Goal: Communication & Community: Answer question/provide support

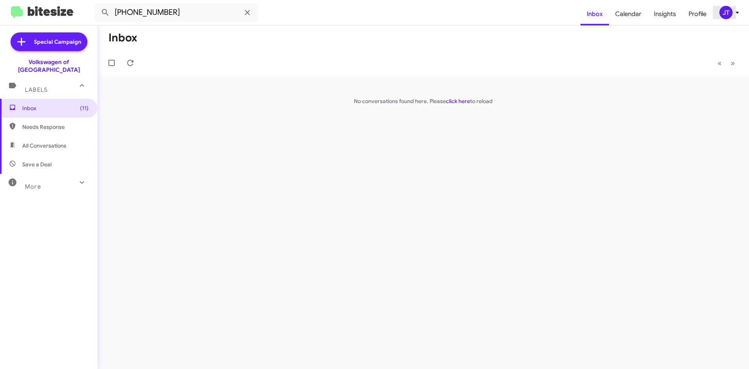
click at [721, 14] on div "JT" at bounding box center [725, 12] width 13 height 13
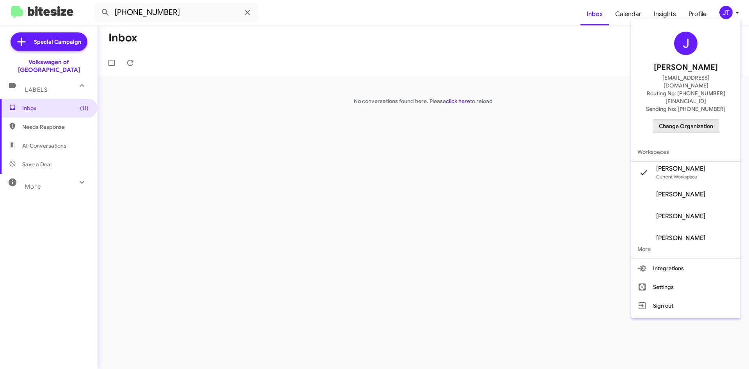
click at [693, 119] on span "Change Organization" at bounding box center [686, 125] width 54 height 13
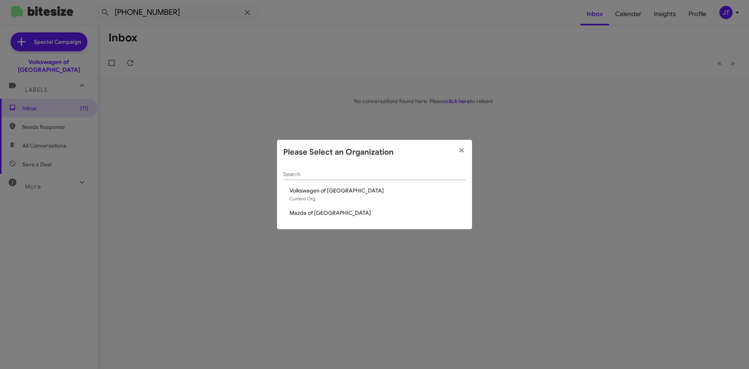
click at [295, 216] on span "Mazda of Rockville" at bounding box center [377, 213] width 176 height 8
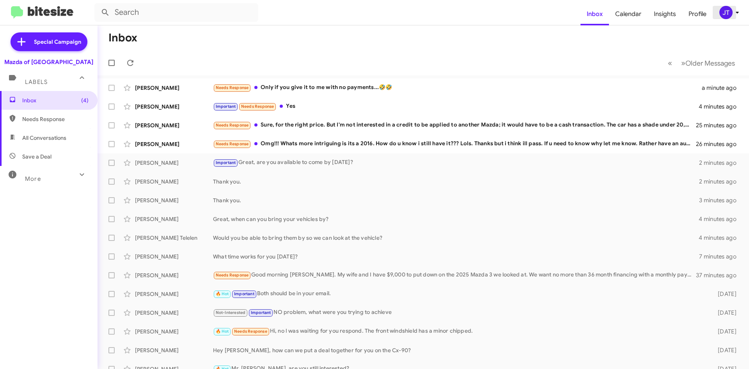
click at [731, 14] on div "JT" at bounding box center [725, 12] width 13 height 13
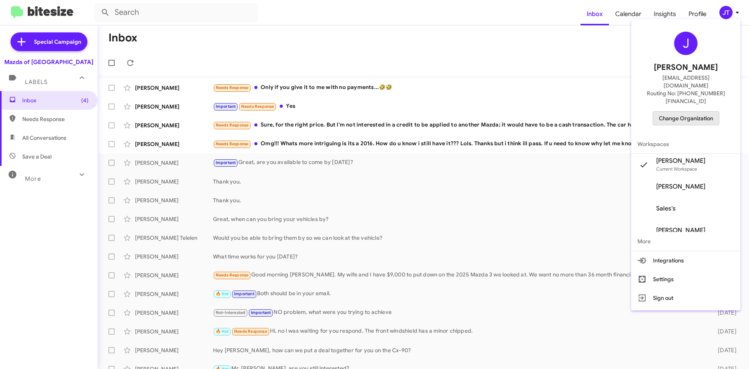
click at [711, 112] on span "Change Organization" at bounding box center [686, 118] width 54 height 13
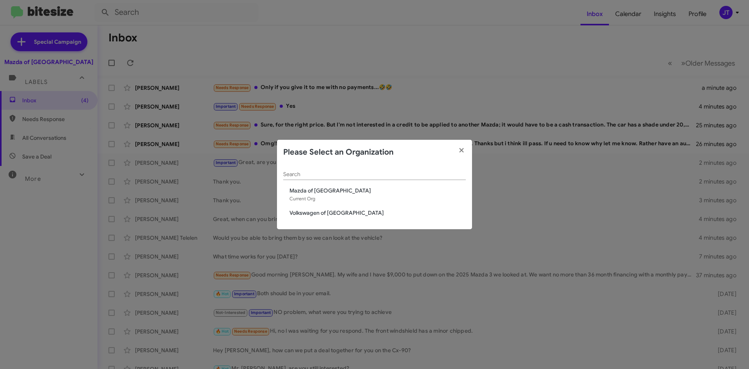
click at [336, 214] on span "Volkswagen of [GEOGRAPHIC_DATA]" at bounding box center [377, 213] width 176 height 8
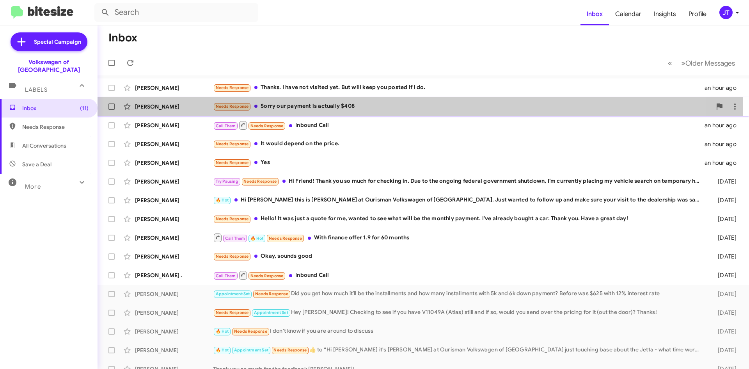
click at [328, 109] on div "Needs Response Sorry our payment is actually $408" at bounding box center [462, 106] width 498 height 9
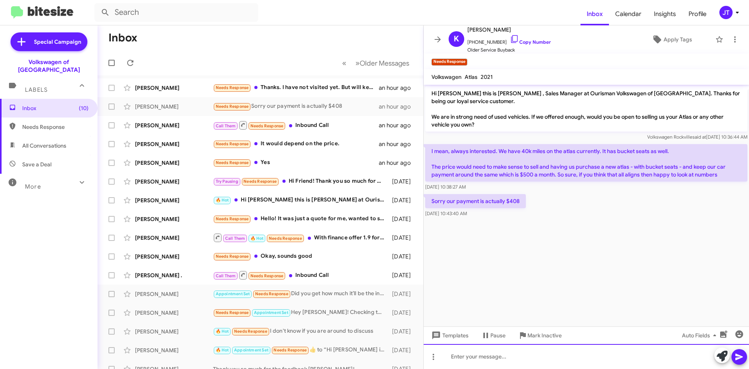
click at [469, 357] on div at bounding box center [586, 356] width 325 height 25
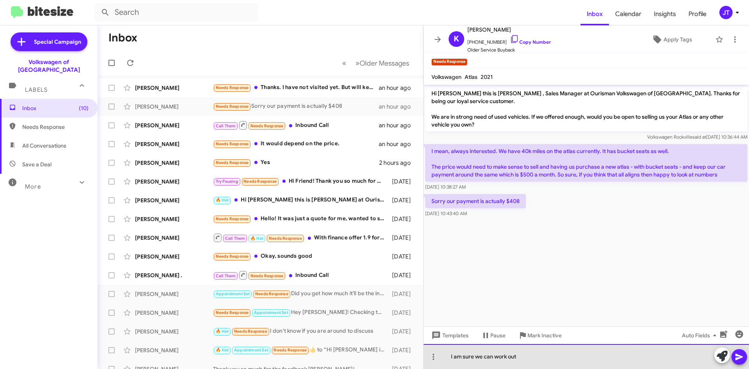
click at [541, 355] on div "I am sure we can work out" at bounding box center [586, 356] width 325 height 25
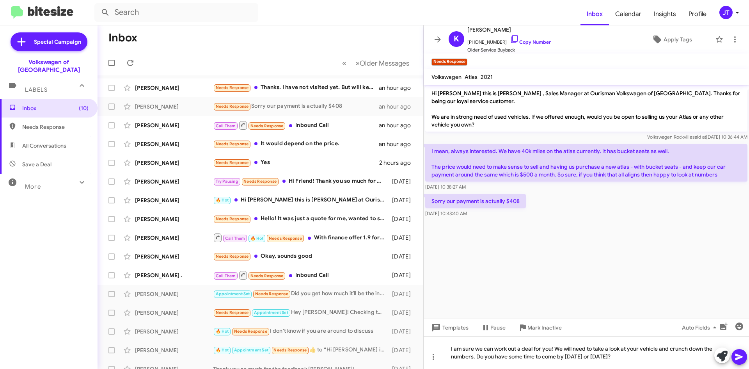
click at [737, 353] on icon at bounding box center [738, 356] width 9 height 9
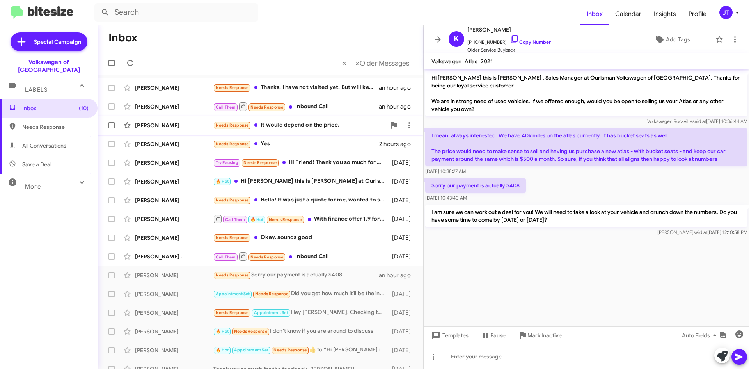
click at [322, 130] on div "Elisa Torres Needs Response It would depend on the price. an hour ago" at bounding box center [260, 125] width 313 height 16
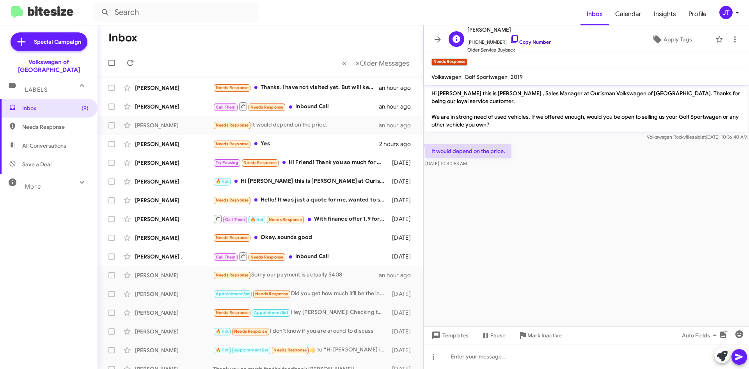
click at [523, 40] on link "Copy Number" at bounding box center [530, 42] width 41 height 6
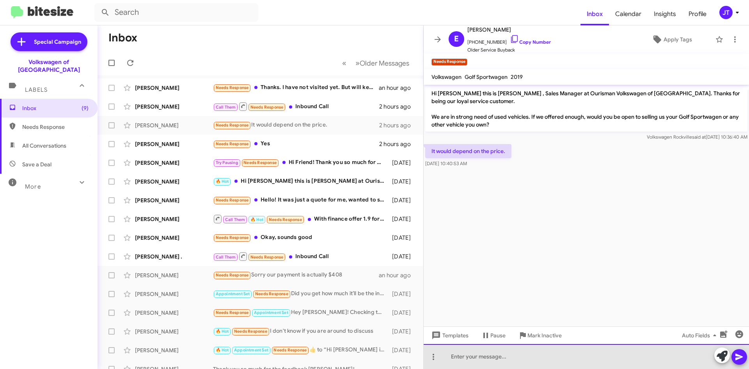
click at [483, 353] on div at bounding box center [586, 356] width 325 height 25
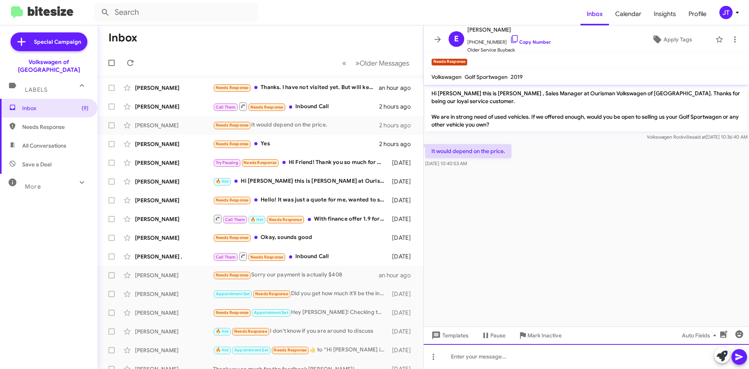
click at [522, 356] on div at bounding box center [586, 356] width 325 height 25
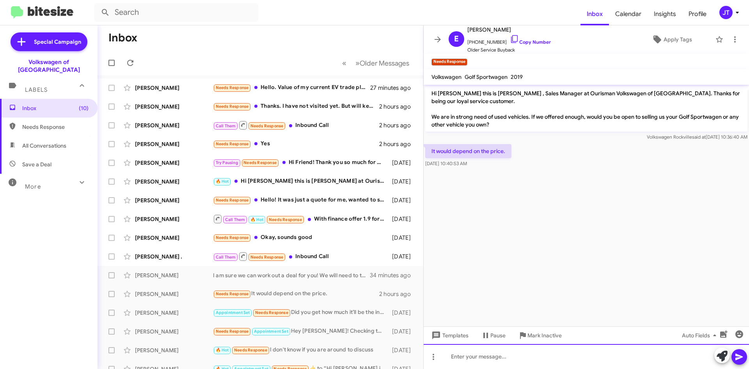
click at [467, 362] on div at bounding box center [586, 356] width 325 height 25
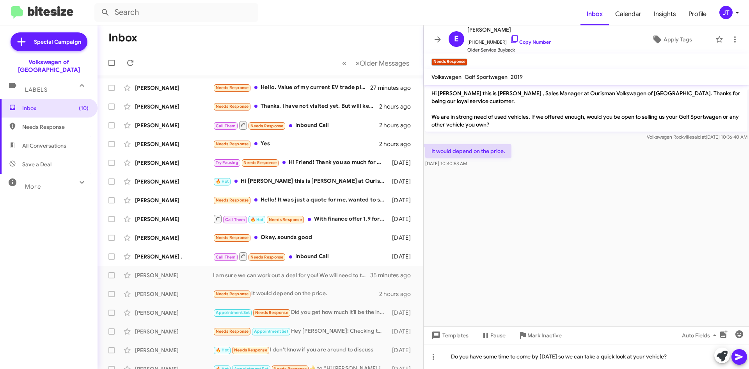
click at [737, 355] on icon at bounding box center [738, 356] width 7 height 7
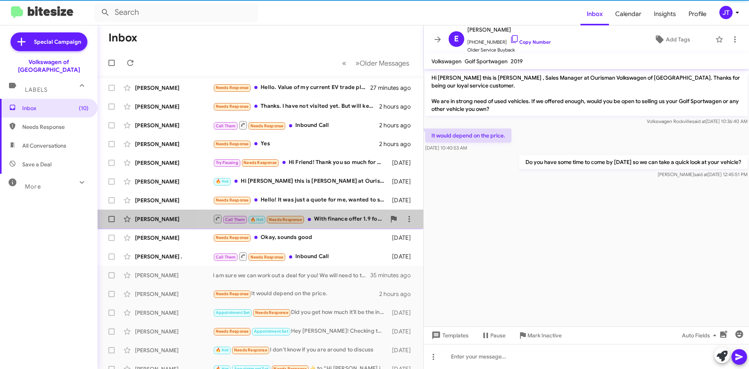
click at [335, 222] on div "Call Them 🔥 Hot Needs Response With finance offer 1.9 for 60 months" at bounding box center [299, 219] width 173 height 10
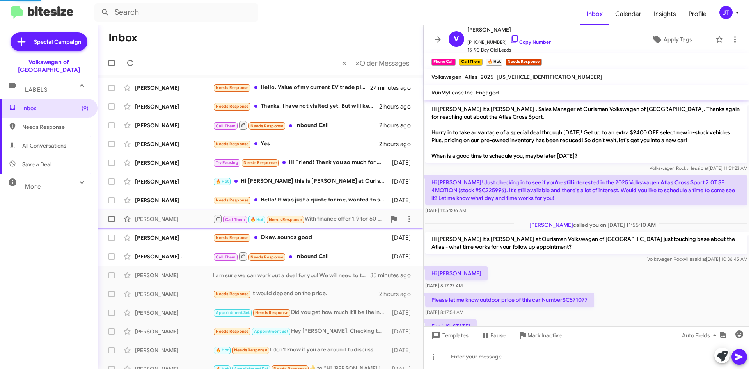
scroll to position [60, 0]
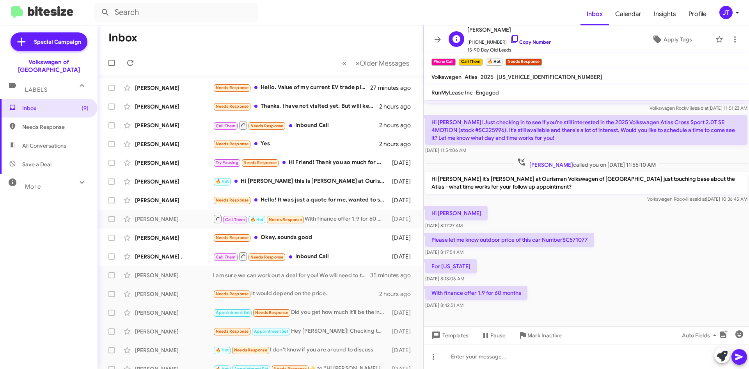
click at [529, 40] on link "Copy Number" at bounding box center [530, 42] width 41 height 6
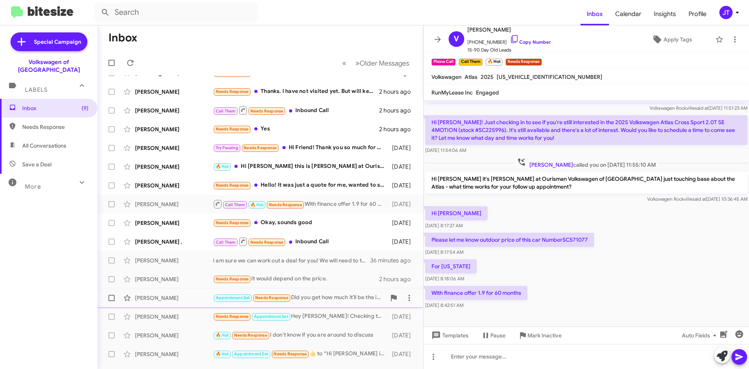
scroll to position [0, 0]
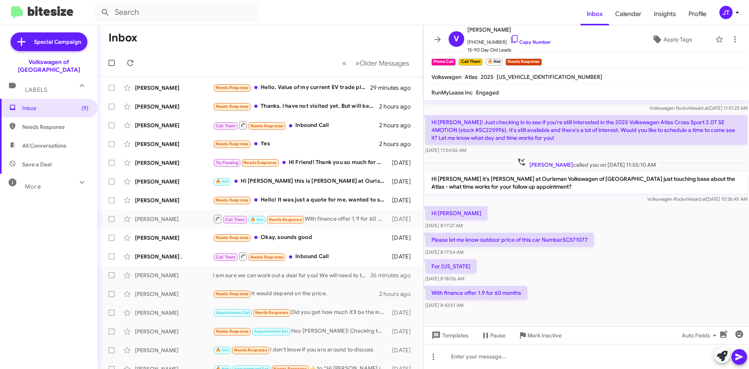
drag, startPoint x: 542, startPoint y: 302, endPoint x: 426, endPoint y: 209, distance: 148.9
click at [425, 207] on div "Hi Vamsi it's Mohamed Hassan , Sales Manager at Ourisman Volkswagen of Rockvill…" at bounding box center [586, 175] width 325 height 270
click at [567, 268] on div "For michigan Oct 13, 2025, 8:18:06 AM" at bounding box center [586, 270] width 325 height 27
click at [567, 214] on div "Hi Mohamed Oct 13, 2025, 8:17:27 AM" at bounding box center [586, 217] width 325 height 27
drag, startPoint x: 523, startPoint y: 294, endPoint x: 444, endPoint y: 218, distance: 109.2
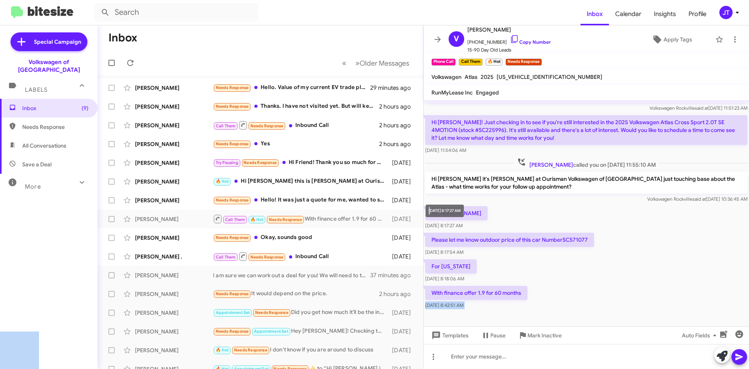
click at [433, 213] on body "Inbox Calendar Insights Profile JT Special Campaign Volkswagen of Rockville Lab…" at bounding box center [374, 184] width 749 height 369
click at [538, 264] on div "For michigan Oct 13, 2025, 8:18:06 AM" at bounding box center [586, 270] width 325 height 27
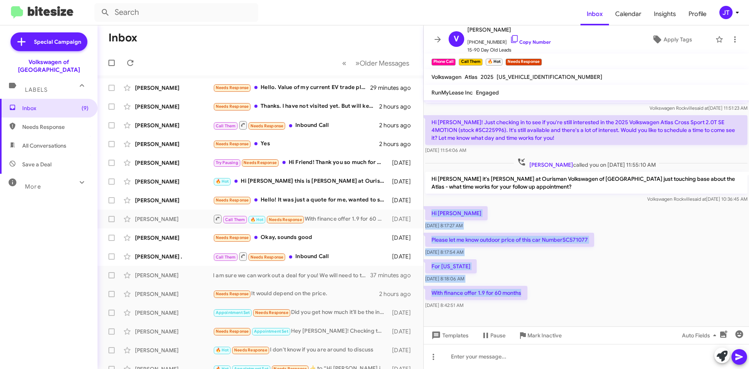
drag, startPoint x: 430, startPoint y: 211, endPoint x: 527, endPoint y: 293, distance: 127.3
click at [527, 293] on div "Hi Vamsi it's Mohamed Hassan , Sales Manager at Ourisman Volkswagen of Rockvill…" at bounding box center [586, 175] width 325 height 270
copy div "Hi Mohamed Oct 13, 2025, 8:17:27 AM Please let me know outdoor price of this ca…"
click at [541, 44] on link "Copy Number" at bounding box center [530, 42] width 41 height 6
copy div "Hi Mohamed Oct 13, 2025, 8:17:27 AM Please let me know outdoor price of this ca…"
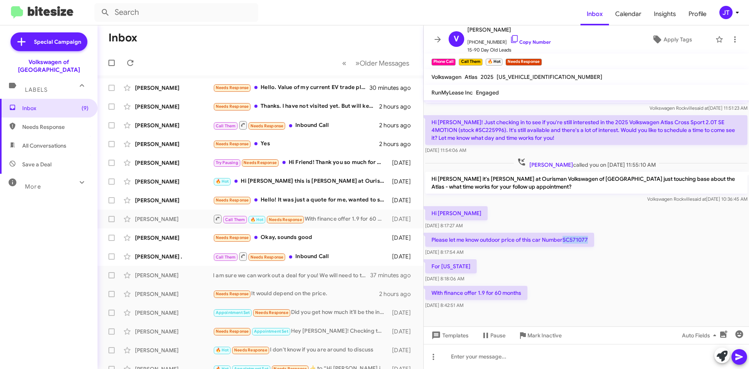
drag, startPoint x: 564, startPoint y: 241, endPoint x: 592, endPoint y: 239, distance: 28.9
click at [592, 239] on p "Please let me know outdoor price of this car NumberSC571077" at bounding box center [509, 239] width 169 height 14
copy p "SC571077"
click at [594, 275] on div "For michigan Oct 13, 2025, 8:18:06 AM" at bounding box center [586, 270] width 325 height 27
drag, startPoint x: 429, startPoint y: 211, endPoint x: 541, endPoint y: 307, distance: 146.9
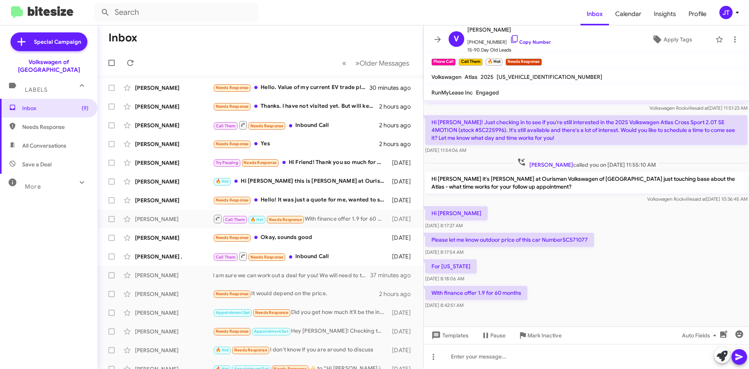
click at [541, 307] on div "Hi Vamsi it's Mohamed Hassan , Sales Manager at Ourisman Volkswagen of Rockvill…" at bounding box center [586, 175] width 325 height 270
copy div "Hi Mohamed Oct 13, 2025, 8:17:27 AM Please let me know outdoor price of this ca…"
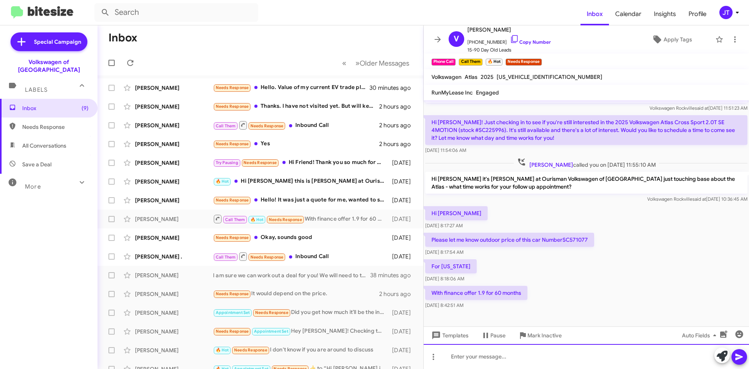
click at [484, 355] on div at bounding box center [586, 356] width 325 height 25
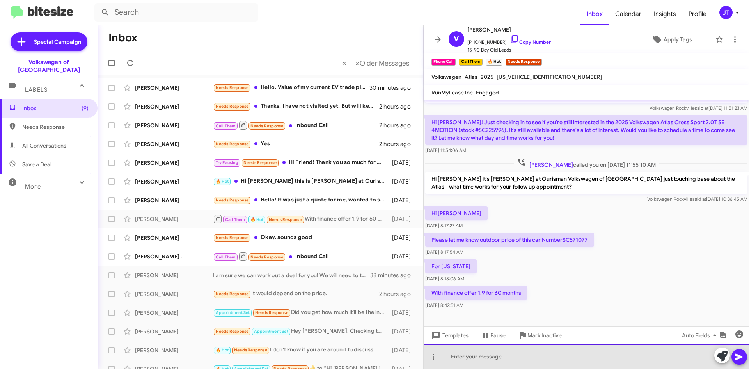
click at [484, 355] on div at bounding box center [586, 356] width 325 height 25
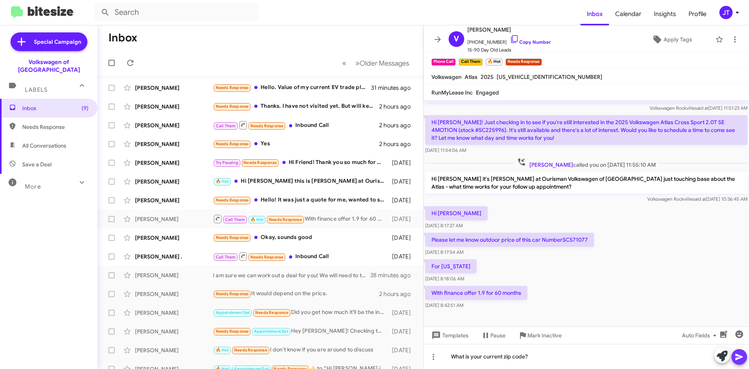
click at [738, 358] on icon at bounding box center [738, 356] width 7 height 7
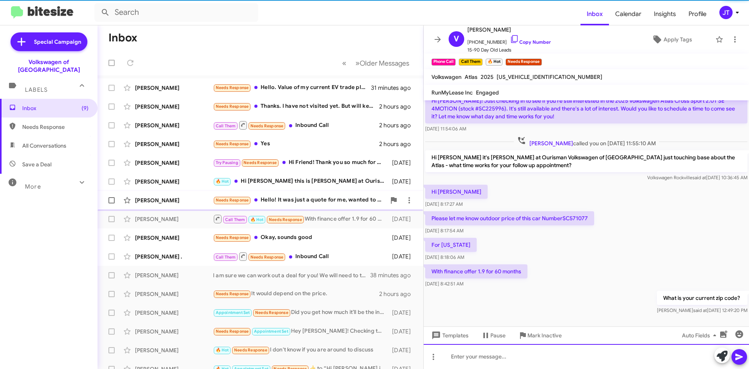
scroll to position [89, 0]
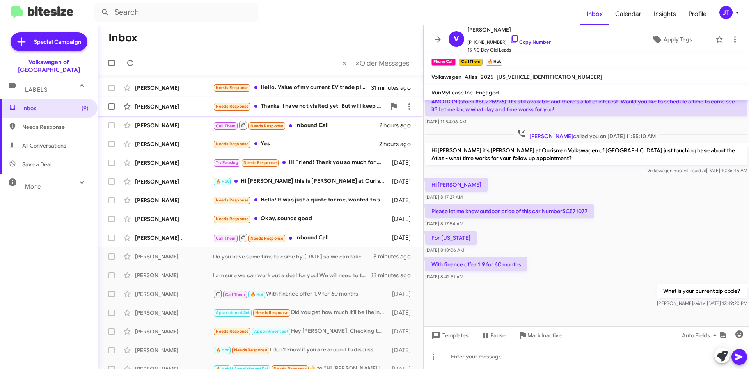
click at [330, 105] on div "Needs Response Thanks. I have not visited yet. But will keep you posted if I do." at bounding box center [299, 106] width 173 height 9
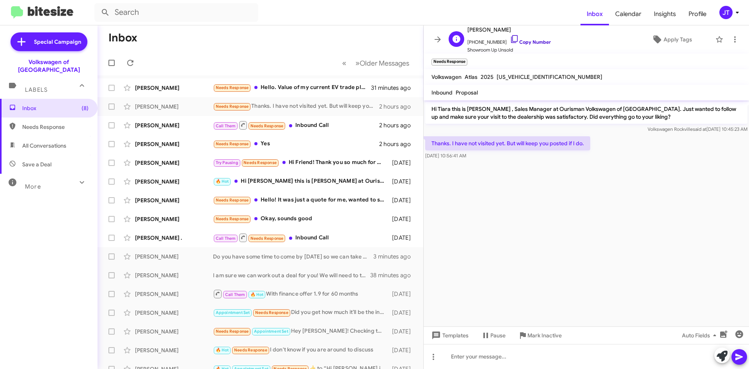
click at [528, 43] on link "Copy Number" at bounding box center [530, 42] width 41 height 6
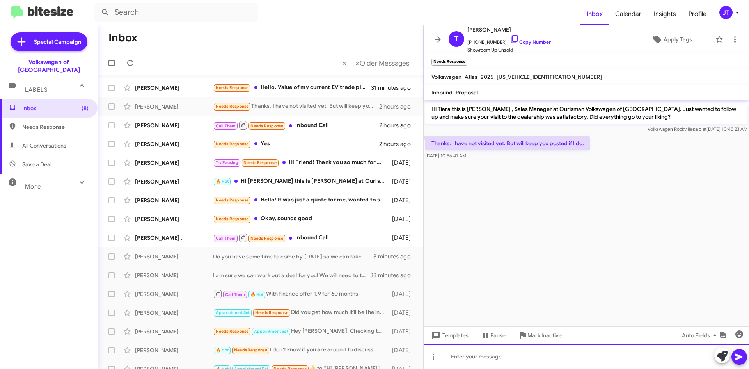
click at [477, 363] on div at bounding box center [586, 356] width 325 height 25
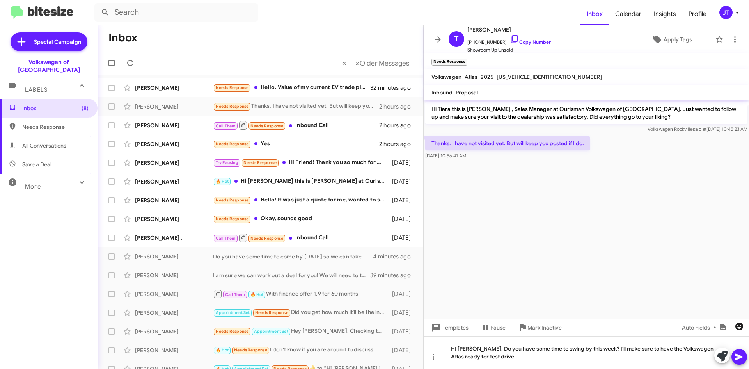
click at [741, 356] on mat-tooltip-component "Insert emoji (Ctrl+Shift+2)" at bounding box center [710, 345] width 63 height 23
click at [736, 355] on icon at bounding box center [738, 356] width 7 height 7
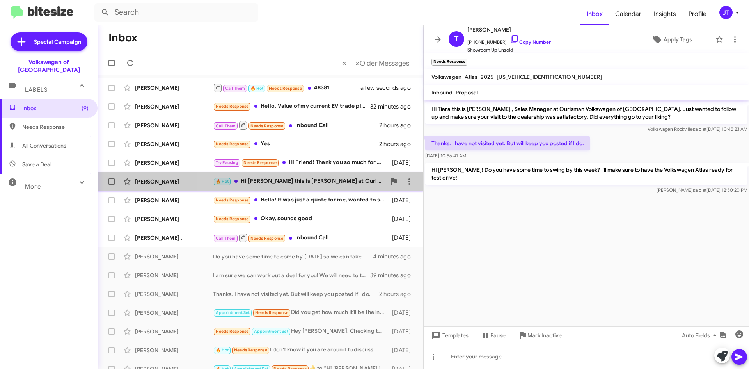
click at [329, 185] on div "🔥 Hot Hi Alain this is Mohamed Hassan at Ourisman Volkswagen of Rockville. Just…" at bounding box center [299, 181] width 173 height 9
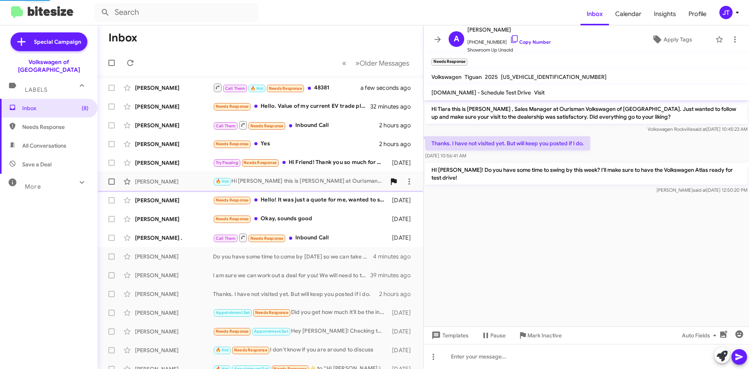
scroll to position [290, 0]
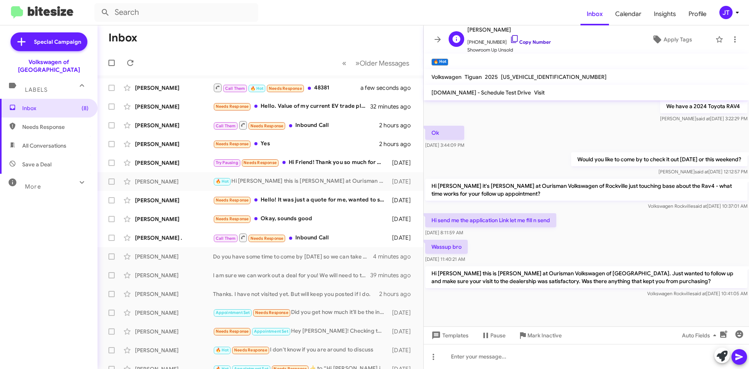
click at [532, 43] on link "Copy Number" at bounding box center [530, 42] width 41 height 6
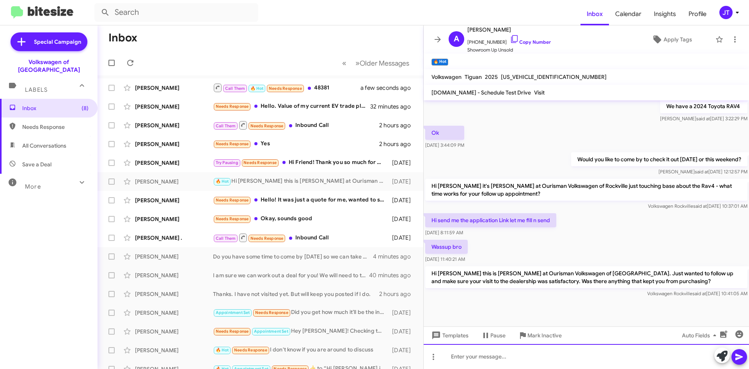
click at [531, 361] on div at bounding box center [586, 356] width 325 height 25
click at [531, 361] on div "Still interested in the 2025 Volksagen Tiguan?" at bounding box center [586, 356] width 325 height 25
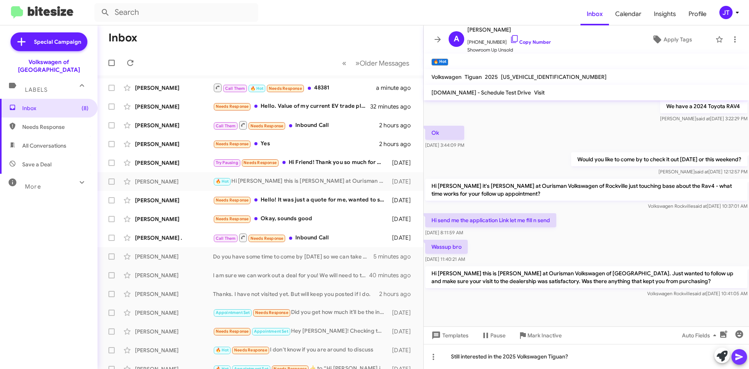
click at [737, 357] on icon at bounding box center [738, 356] width 9 height 9
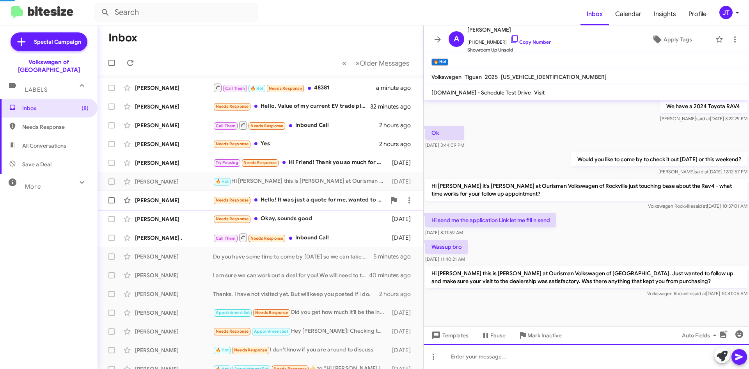
scroll to position [0, 0]
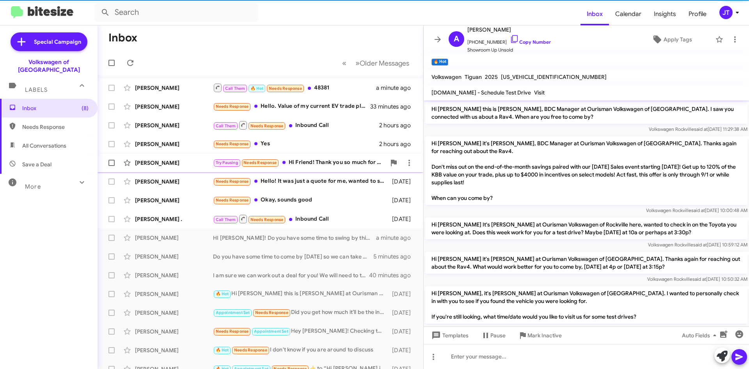
click at [324, 160] on div "Try Pausing Needs Response Hi Friend! Thank you so much for checking in. Due to…" at bounding box center [299, 162] width 173 height 9
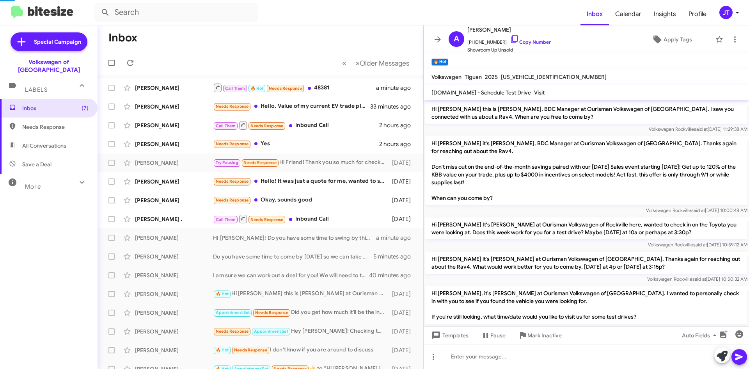
scroll to position [192, 0]
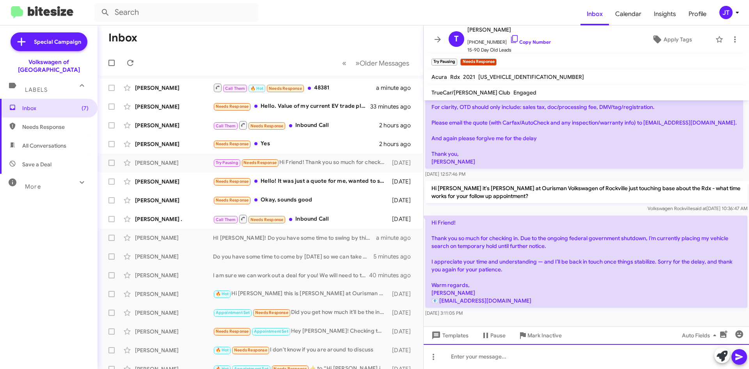
click at [458, 356] on div at bounding box center [586, 356] width 325 height 25
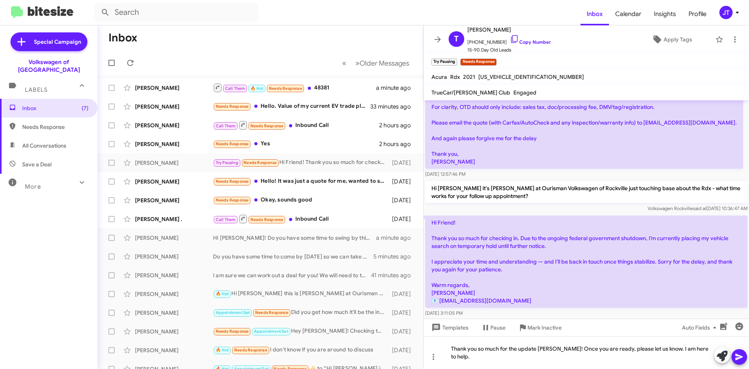
click at [740, 353] on icon at bounding box center [738, 356] width 9 height 9
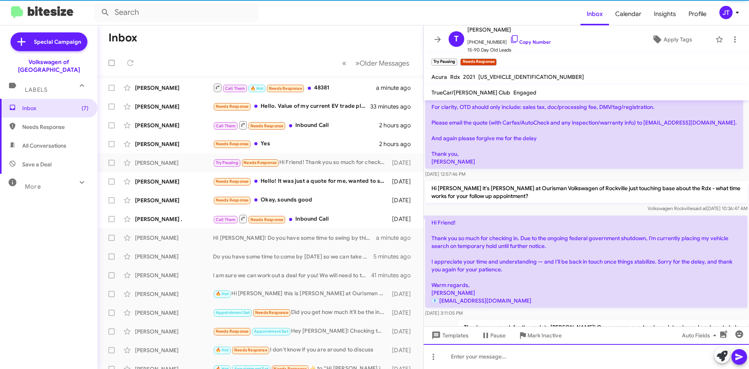
scroll to position [0, 0]
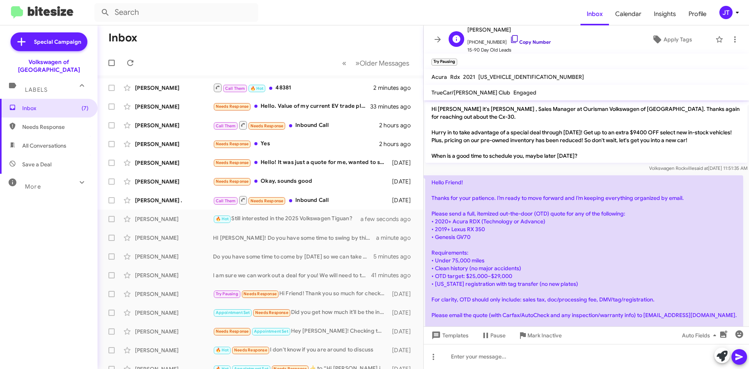
click at [514, 44] on link "Copy Number" at bounding box center [530, 42] width 41 height 6
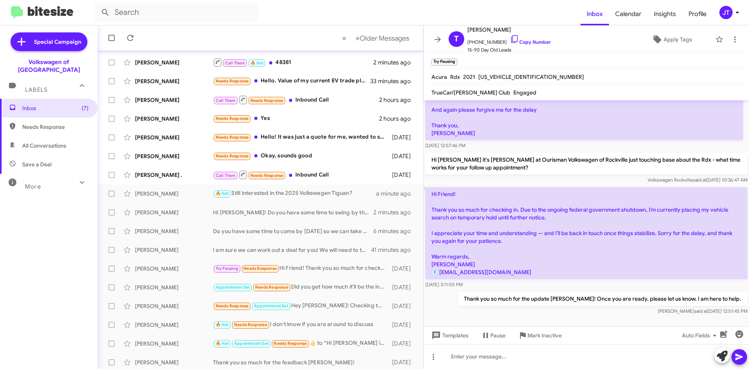
scroll to position [39, 0]
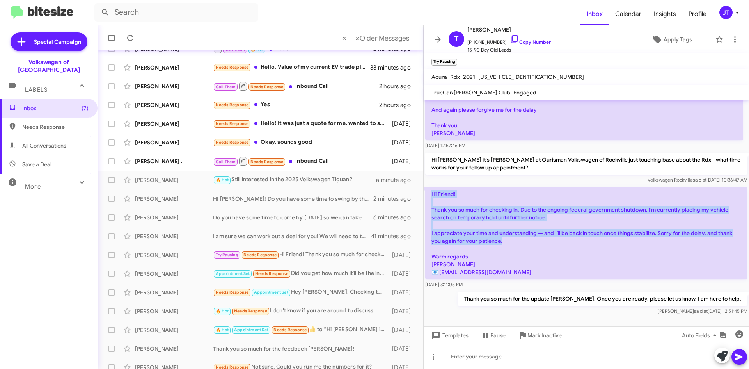
drag, startPoint x: 513, startPoint y: 242, endPoint x: 429, endPoint y: 192, distance: 97.6
click at [429, 192] on p "Hi Friend! Thank you so much for checking in. Due to the ongoing federal govern…" at bounding box center [586, 233] width 322 height 92
copy p "Hi Friend! Thank you so much for checking in. Due to the ongoing federal govern…"
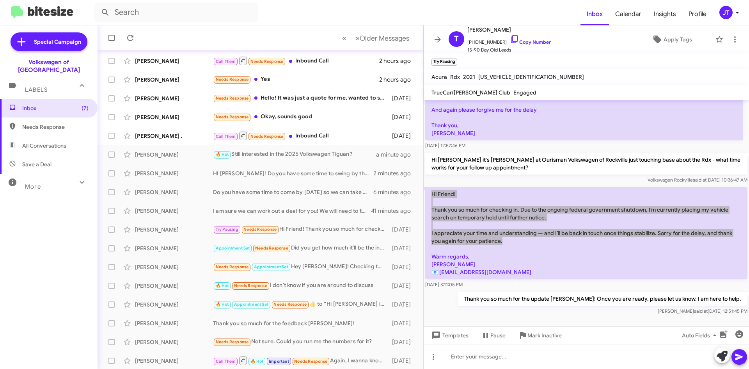
scroll to position [84, 0]
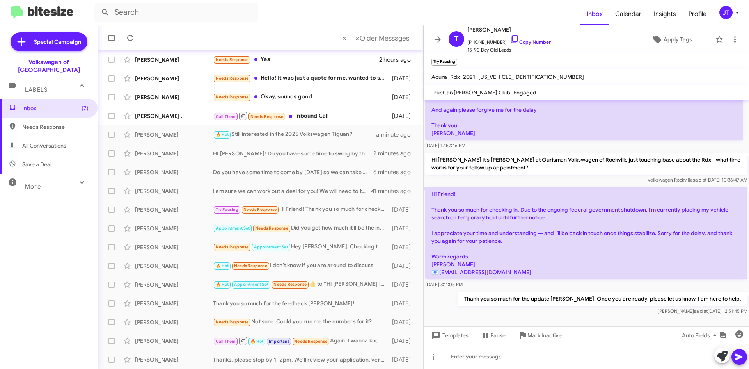
click at [605, 260] on p "Hi Friend! Thank you so much for checking in. Due to the ongoing federal govern…" at bounding box center [586, 233] width 322 height 92
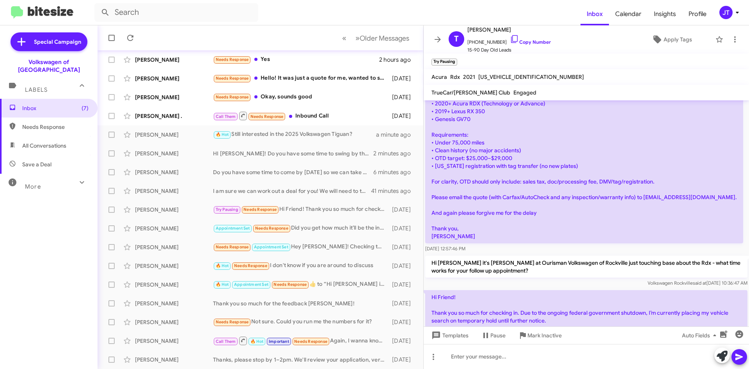
scroll to position [221, 0]
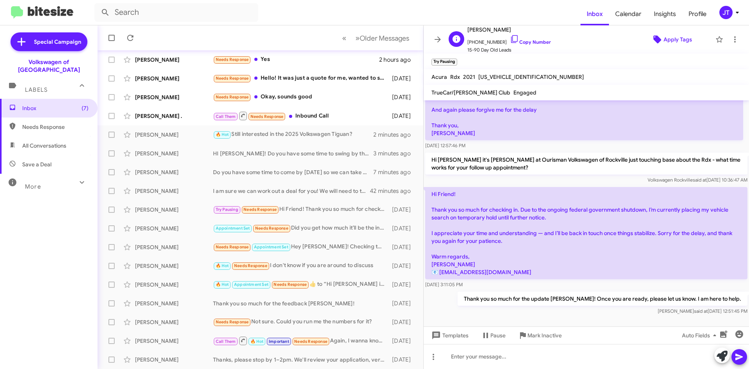
click at [668, 37] on span "Apply Tags" at bounding box center [677, 39] width 28 height 14
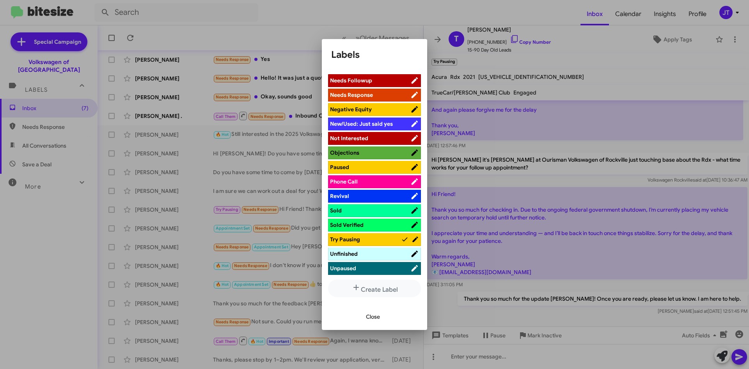
scroll to position [273, 0]
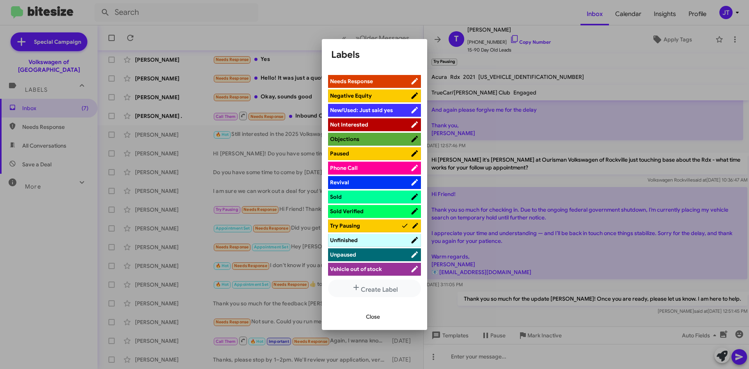
click at [353, 151] on span "Paused" at bounding box center [370, 153] width 80 height 8
click at [365, 316] on button "Close" at bounding box center [373, 316] width 27 height 14
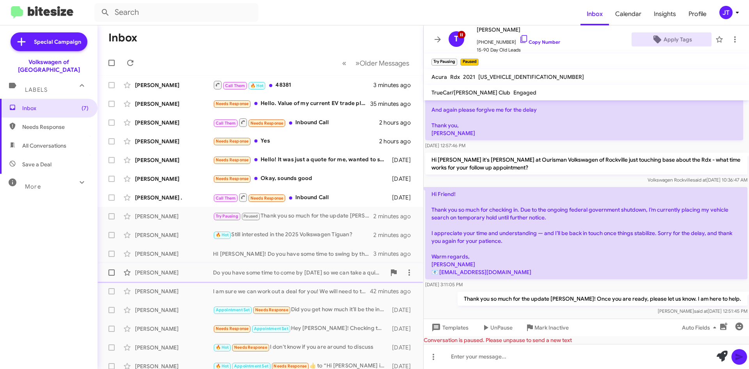
scroll to position [0, 0]
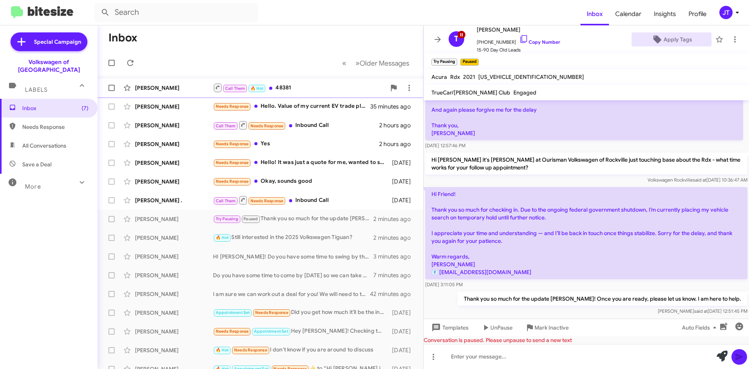
click at [318, 84] on div "Call Them 🔥 Hot 48381" at bounding box center [299, 88] width 173 height 10
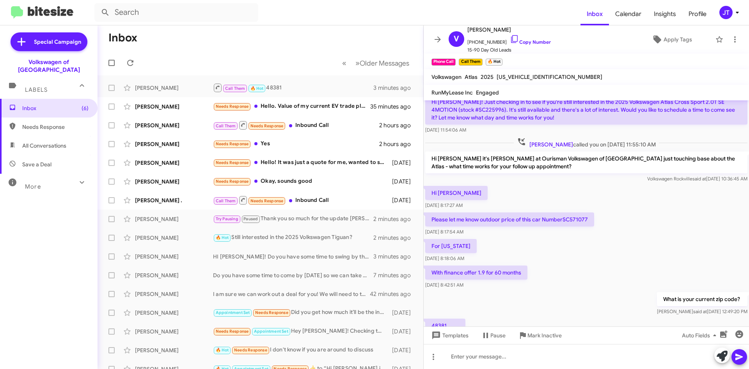
scroll to position [117, 0]
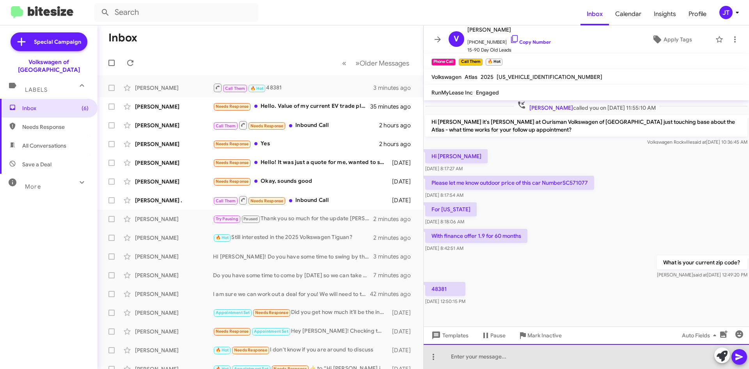
click at [505, 359] on div at bounding box center [586, 356] width 325 height 25
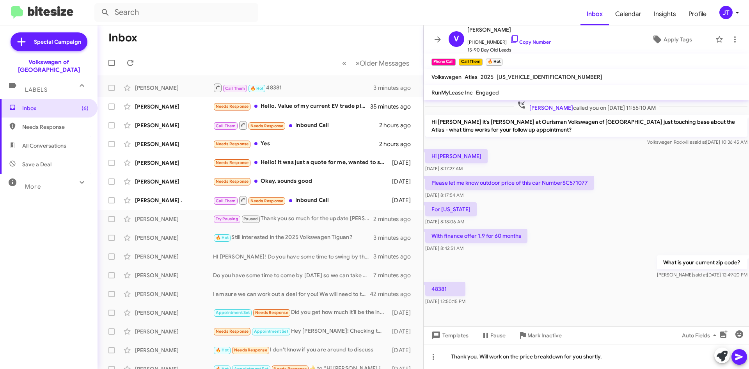
click at [743, 355] on icon at bounding box center [738, 356] width 9 height 9
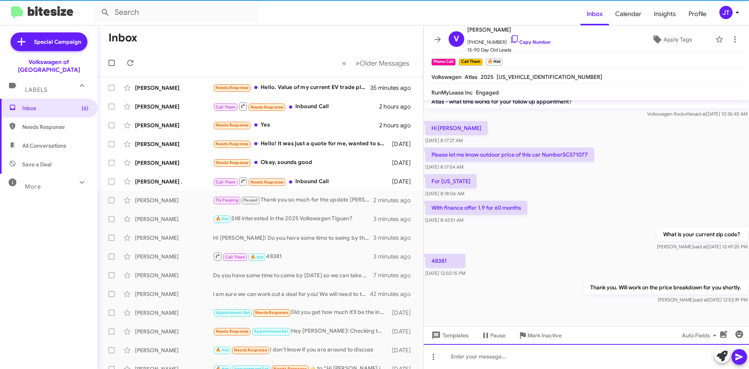
scroll to position [145, 0]
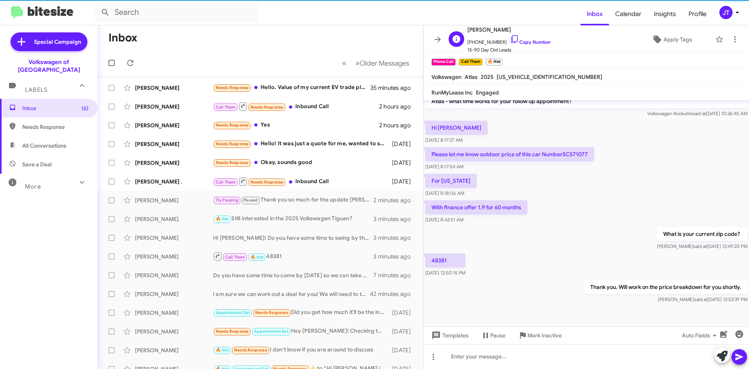
click at [526, 38] on span "+12486971900 Copy Number" at bounding box center [508, 40] width 83 height 12
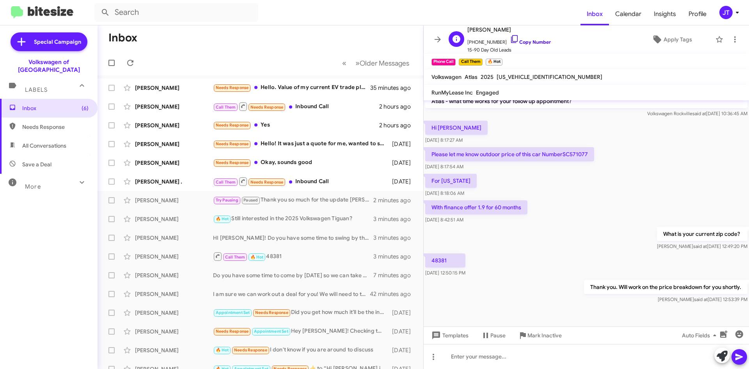
click at [526, 41] on link "Copy Number" at bounding box center [530, 42] width 41 height 6
click at [438, 262] on div "Oct 15, 2025, 12:50:15 PM" at bounding box center [446, 258] width 41 height 12
click at [436, 260] on div "Oct 15, 2025, 12:50:15 PM" at bounding box center [446, 258] width 41 height 12
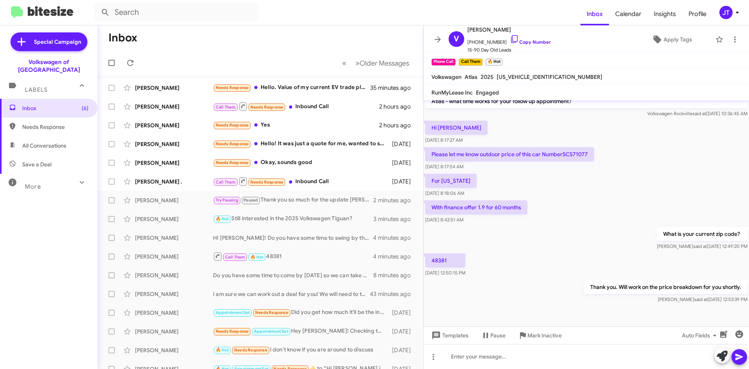
click at [448, 237] on div "What is your current zip code? Josh said at Oct 15, 2025, 12:49:20 PM" at bounding box center [586, 238] width 325 height 27
click at [438, 260] on p "48381" at bounding box center [445, 260] width 40 height 14
copy p "48381"
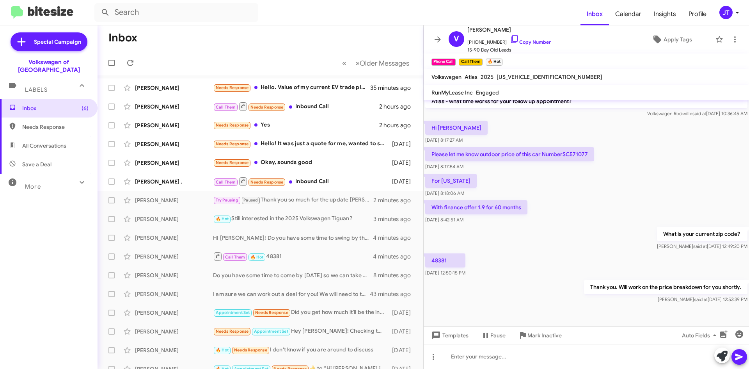
click at [583, 245] on div "What is your current zip code? Josh said at Oct 15, 2025, 12:49:20 PM" at bounding box center [586, 238] width 325 height 27
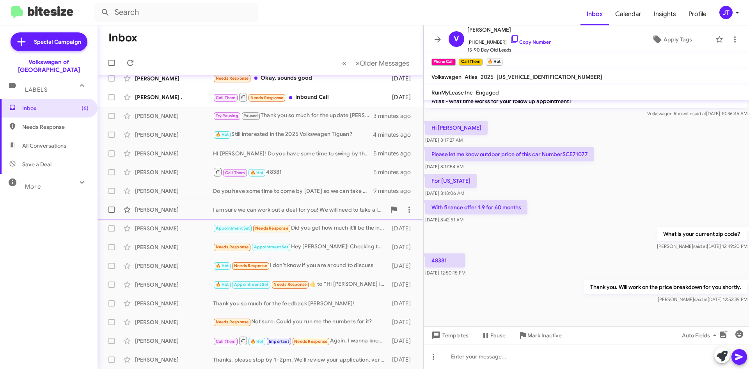
scroll to position [0, 0]
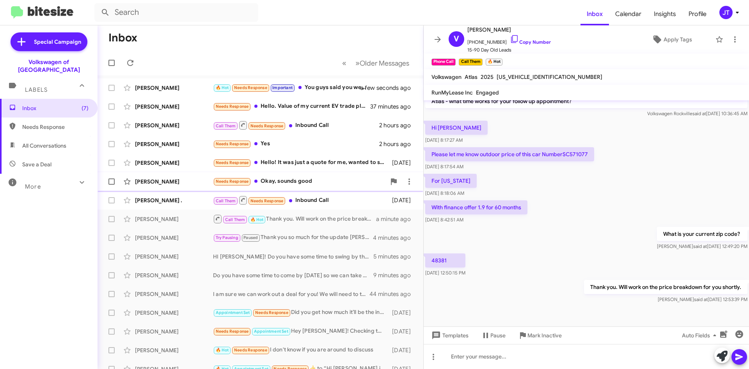
click at [280, 175] on div "Augusto Sammartino Needs Response Okay, sounds good 4 days ago" at bounding box center [260, 182] width 313 height 16
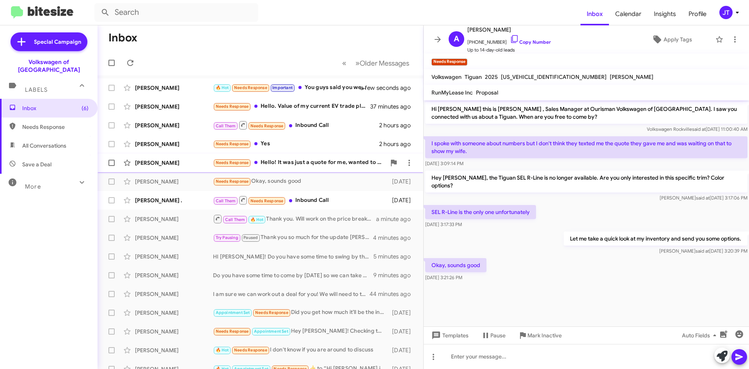
click at [285, 166] on div "Needs Response Hello! It was just a quote for me, wanted to see what will be th…" at bounding box center [299, 162] width 173 height 9
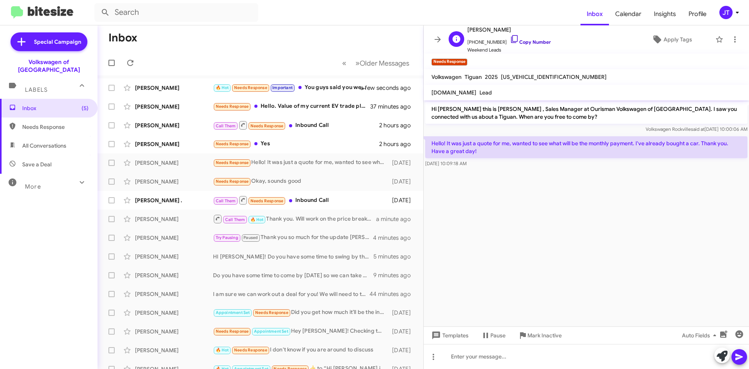
click at [530, 43] on link "Copy Number" at bounding box center [530, 42] width 41 height 6
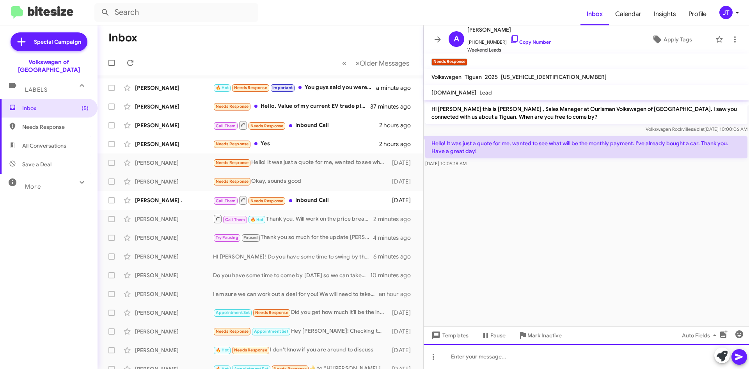
click at [572, 361] on div at bounding box center [586, 356] width 325 height 25
click at [520, 354] on div "Thank you for the update ALexandru!" at bounding box center [586, 356] width 325 height 25
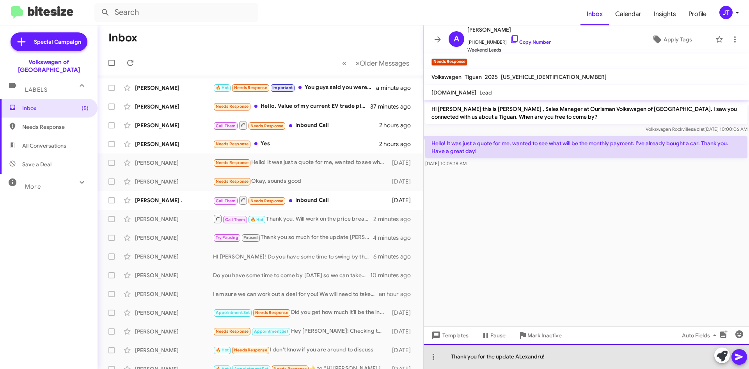
click at [523, 356] on div "Thank you for the update ALexandru!" at bounding box center [586, 356] width 325 height 25
click at [555, 359] on div "Thank you for the update Alexandru!" at bounding box center [586, 356] width 325 height 25
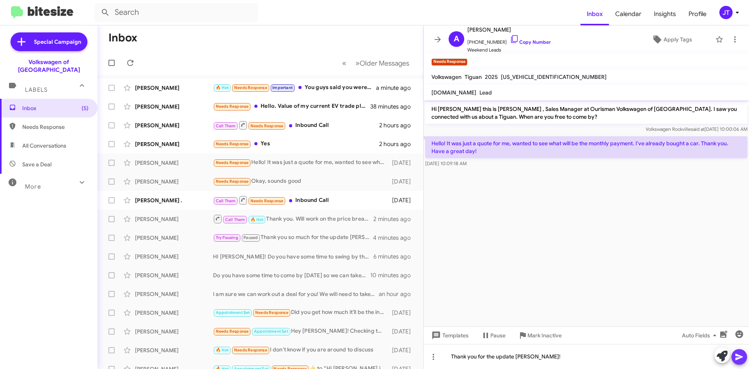
click at [738, 353] on icon at bounding box center [738, 356] width 9 height 9
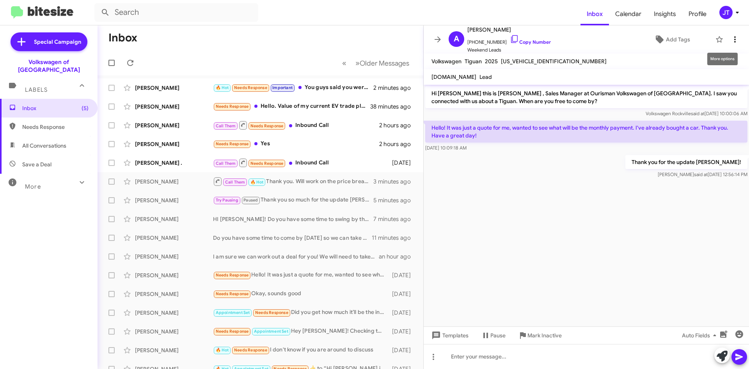
click at [731, 43] on icon at bounding box center [734, 39] width 9 height 9
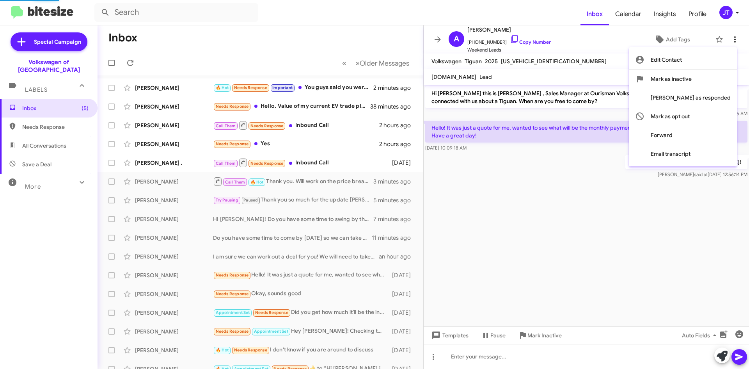
click at [731, 43] on div at bounding box center [374, 184] width 749 height 369
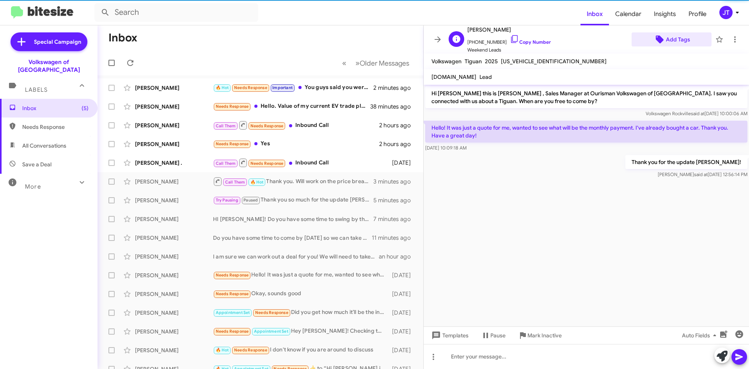
click at [677, 40] on span "Add Tags" at bounding box center [678, 39] width 24 height 14
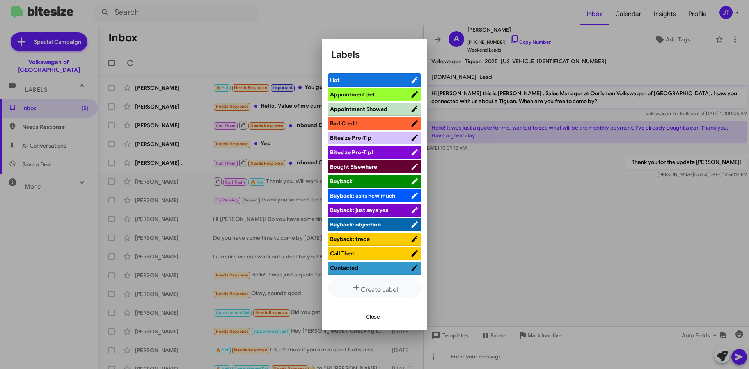
click at [370, 163] on span "Bought Elsewhere" at bounding box center [370, 167] width 80 height 8
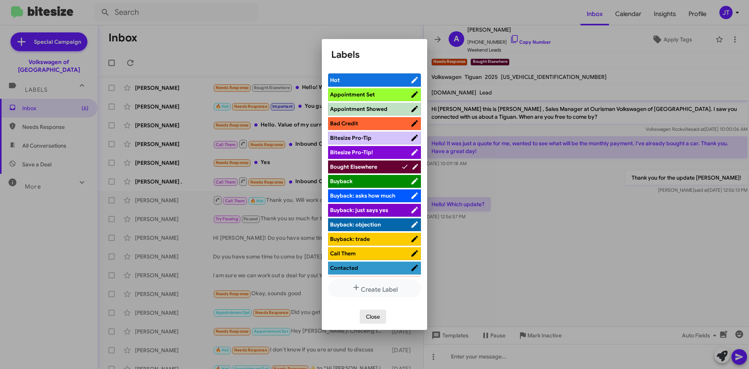
click at [369, 317] on span "Close" at bounding box center [373, 316] width 14 height 14
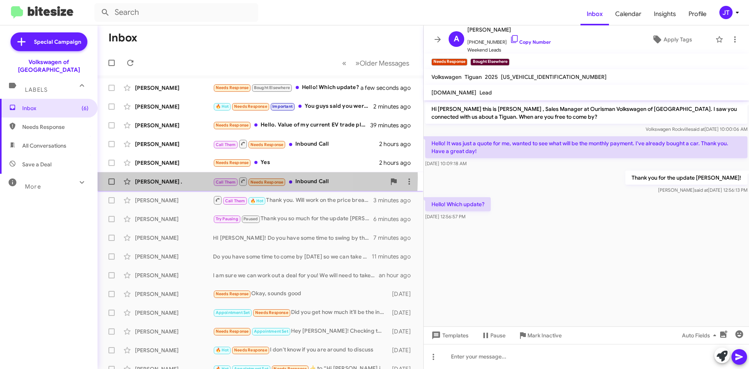
click at [187, 177] on div "Samuel . Call Them Needs Response Inbound Call 5 days ago" at bounding box center [260, 182] width 313 height 16
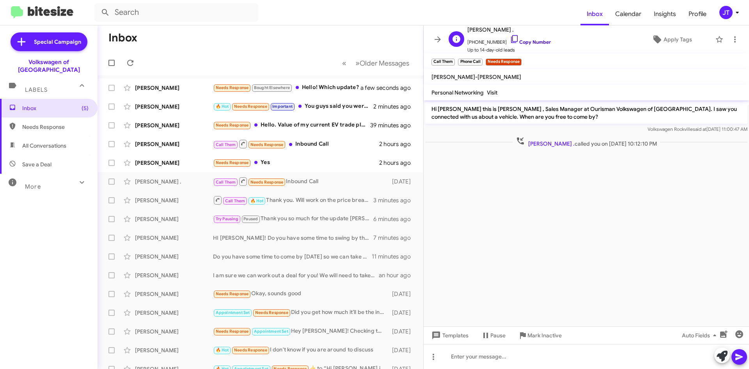
click at [530, 44] on link "Copy Number" at bounding box center [530, 42] width 41 height 6
click at [320, 163] on div "Needs Response Yes" at bounding box center [299, 162] width 173 height 9
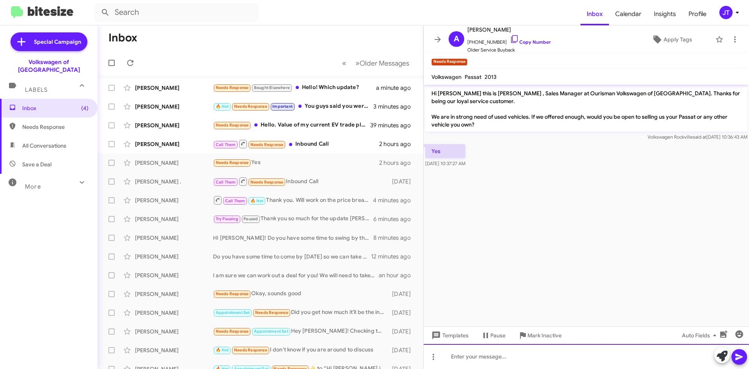
click at [522, 354] on div at bounding box center [586, 356] width 325 height 25
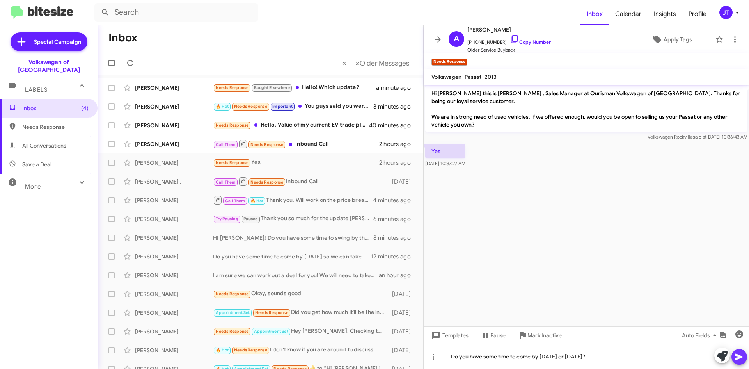
click at [741, 356] on icon at bounding box center [738, 356] width 7 height 7
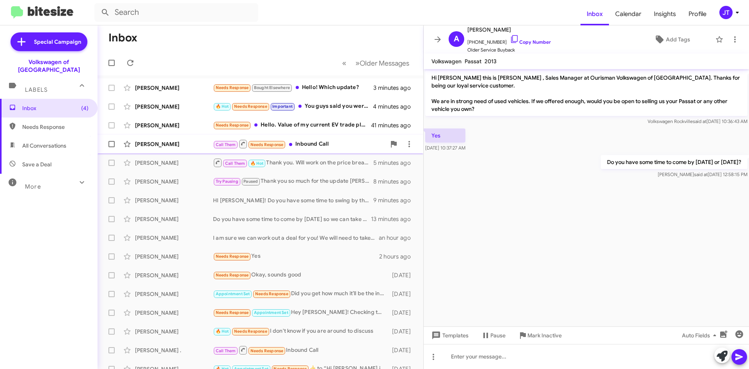
click at [329, 144] on div "Call Them Needs Response Inbound Call" at bounding box center [299, 144] width 173 height 10
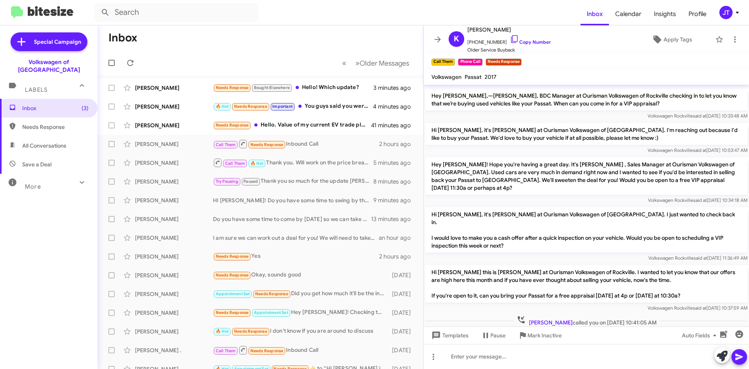
scroll to position [356, 0]
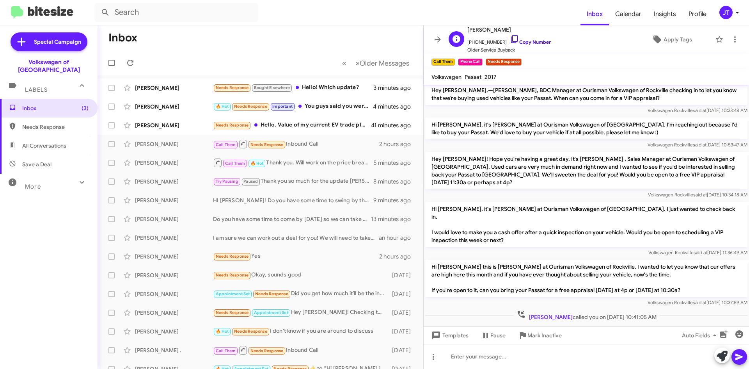
click at [527, 39] on link "Copy Number" at bounding box center [530, 42] width 41 height 6
click at [323, 126] on div "Needs Response Hello. Value of my current EV trade plummeted so we couldn't mak…" at bounding box center [299, 124] width 173 height 9
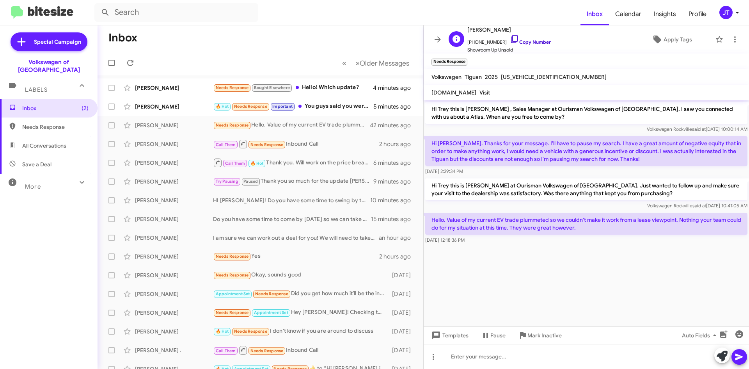
click at [522, 44] on link "Copy Number" at bounding box center [530, 42] width 41 height 6
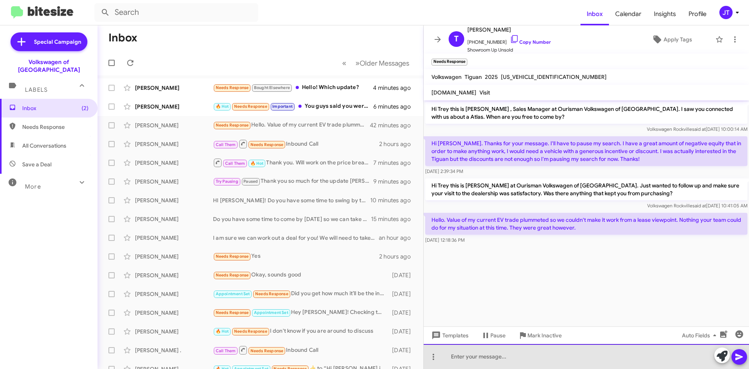
click at [496, 356] on div at bounding box center [586, 356] width 325 height 25
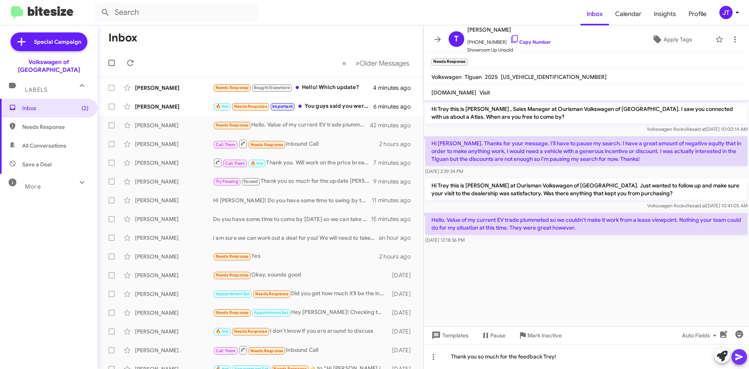
click at [737, 355] on icon at bounding box center [738, 356] width 7 height 7
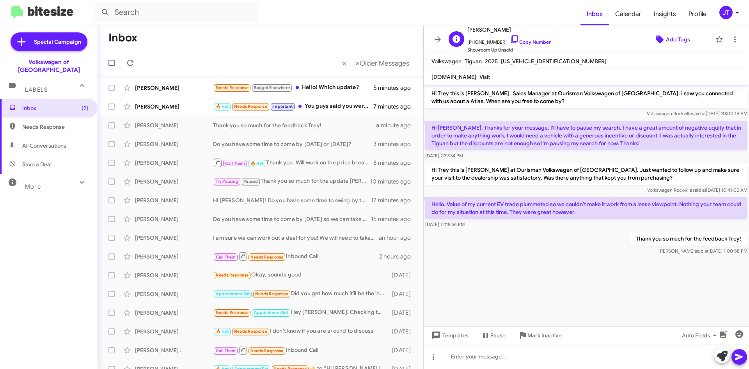
click at [674, 40] on span "Add Tags" at bounding box center [678, 39] width 24 height 14
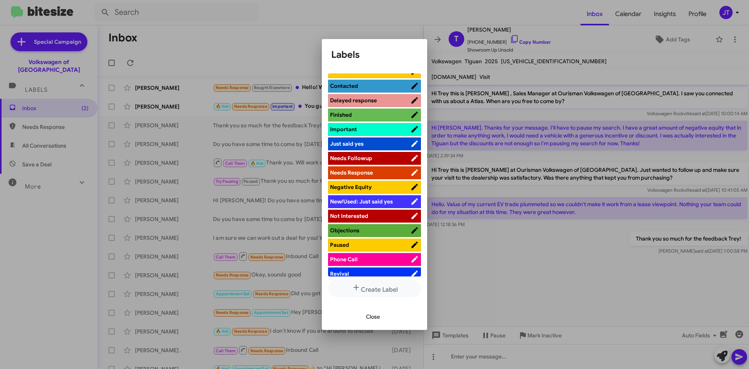
scroll to position [195, 0]
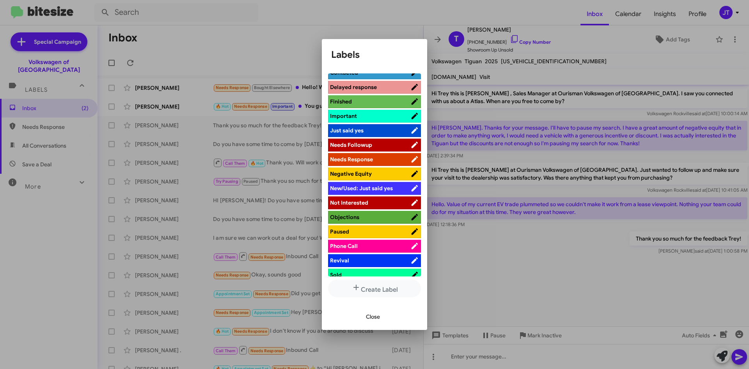
click at [352, 172] on span "Negative Equity" at bounding box center [351, 173] width 42 height 7
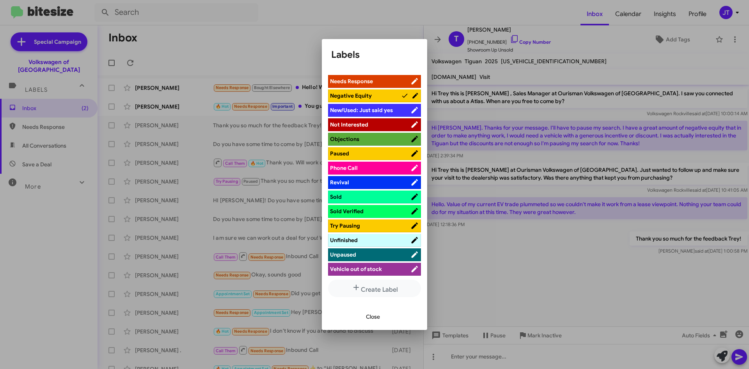
scroll to position [288, 0]
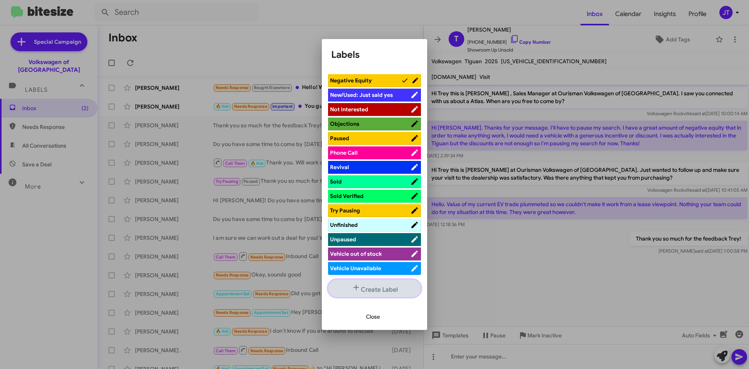
click at [374, 290] on button "Create Label" at bounding box center [374, 288] width 93 height 18
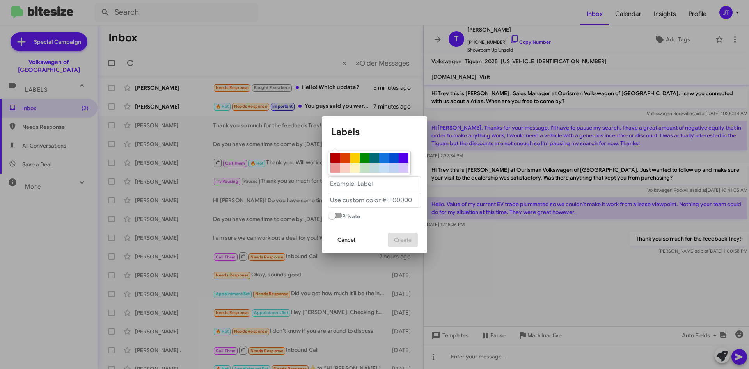
click at [333, 156] on div at bounding box center [335, 158] width 10 height 10
type "#b80000"
click at [347, 181] on "text" at bounding box center [374, 183] width 93 height 15
type "cant get approval"
click at [409, 239] on span "Create" at bounding box center [403, 239] width 18 height 14
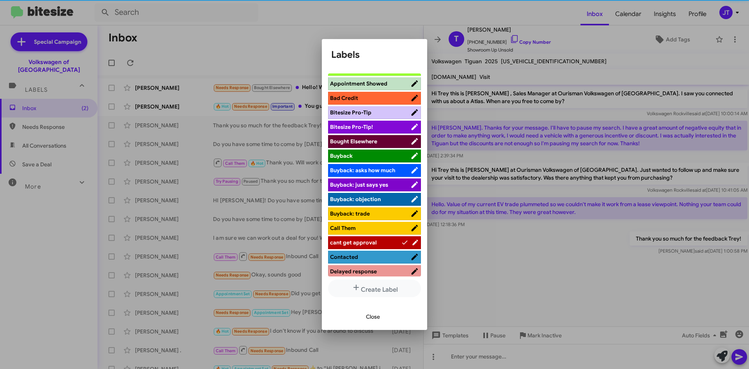
scroll to position [78, 0]
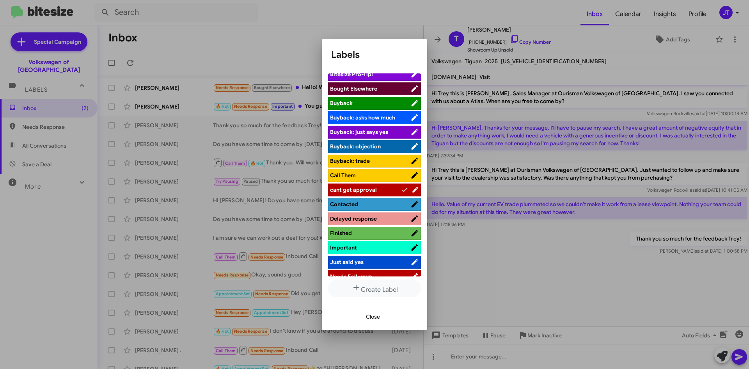
click at [373, 314] on span "Close" at bounding box center [373, 316] width 14 height 14
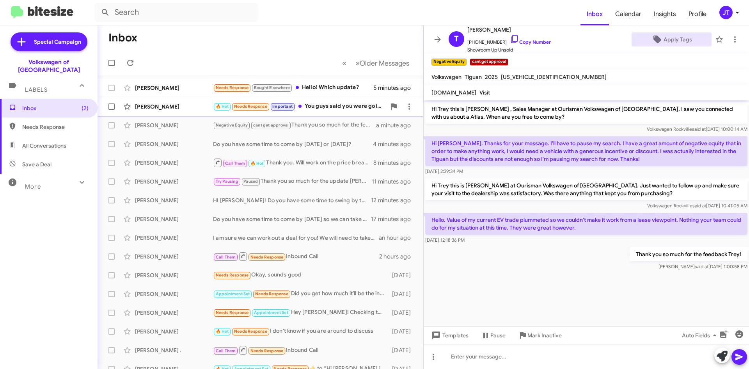
click at [333, 103] on div "🔥 Hot Needs Response Important You guys said you were going to get back at me y…" at bounding box center [299, 106] width 173 height 9
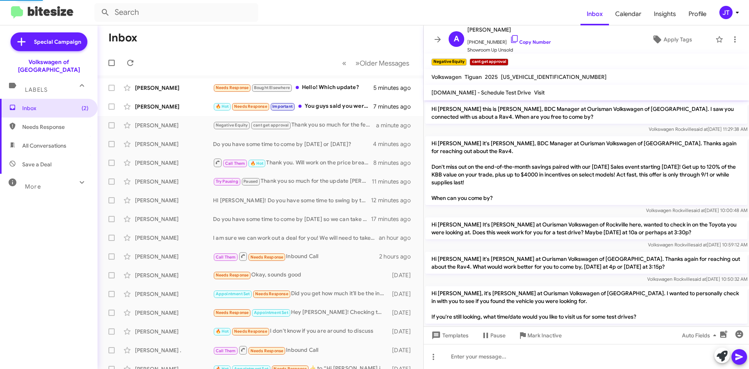
scroll to position [347, 0]
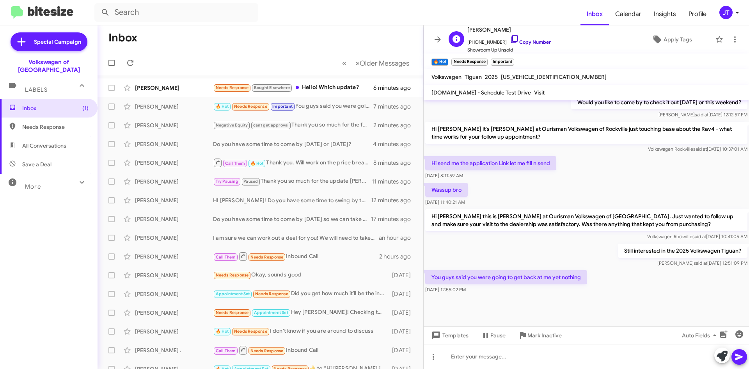
click at [527, 43] on link "Copy Number" at bounding box center [530, 42] width 41 height 6
click at [515, 282] on p "You guys said you were going to get back at me yet nothing" at bounding box center [506, 277] width 162 height 14
click at [516, 279] on p "You guys said you were going to get back at me yet nothing" at bounding box center [506, 277] width 162 height 14
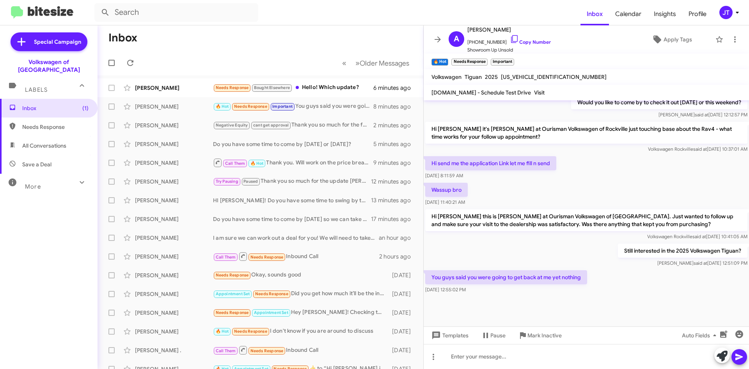
click at [516, 278] on p "You guys said you were going to get back at me yet nothing" at bounding box center [506, 277] width 162 height 14
copy p "You guys said you were going to get back at me yet nothing"
click at [511, 298] on div at bounding box center [586, 310] width 325 height 31
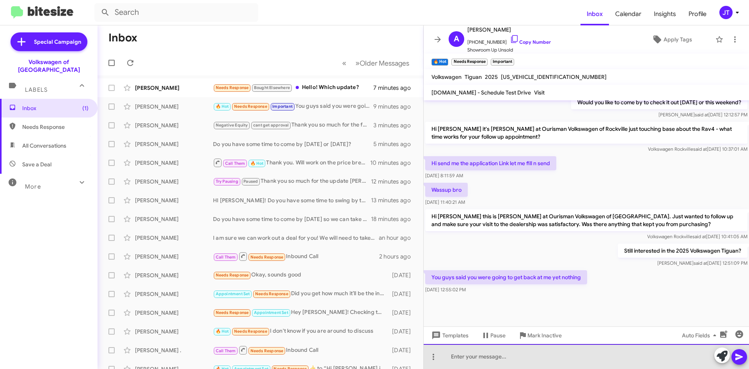
click at [468, 356] on div at bounding box center [586, 356] width 325 height 25
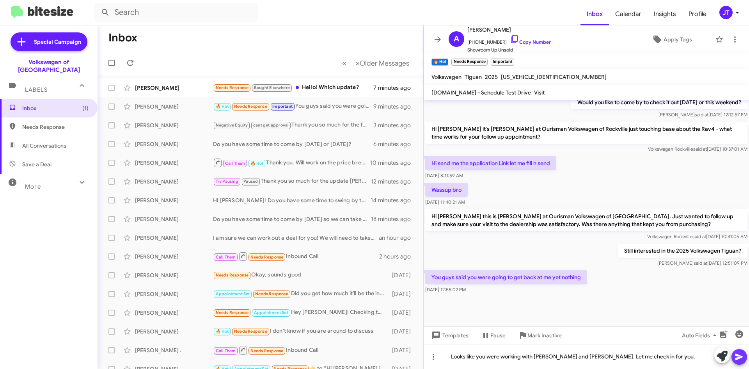
click at [739, 355] on icon at bounding box center [738, 356] width 7 height 7
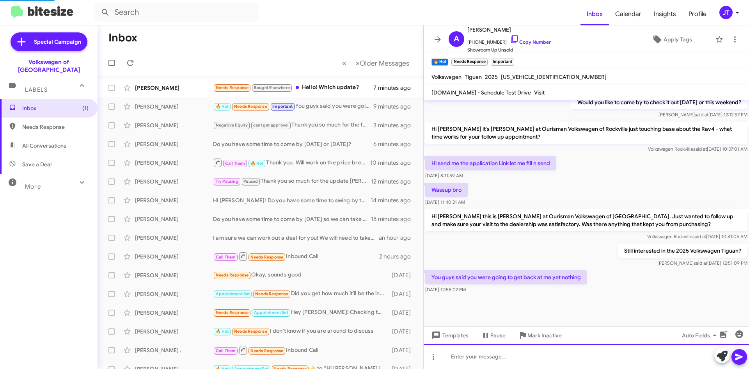
scroll to position [0, 0]
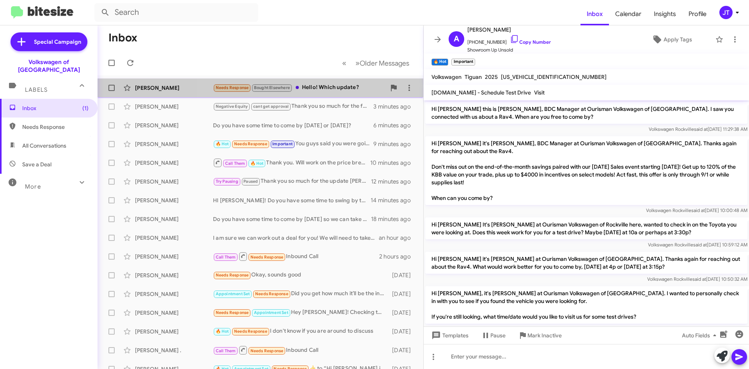
click at [337, 90] on div "Needs Response Bought Elsewhere Hello! Which update?" at bounding box center [299, 87] width 173 height 9
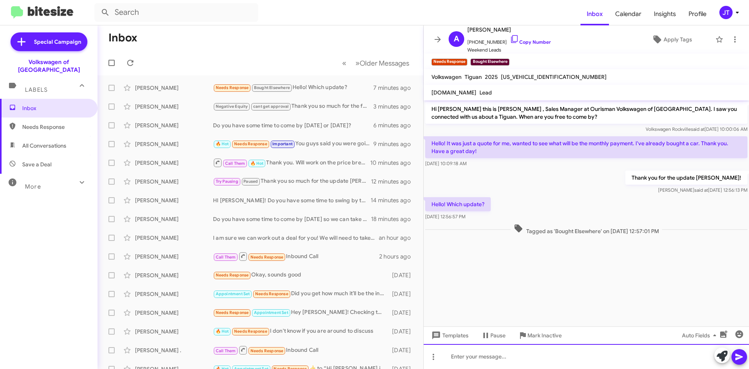
click at [477, 355] on div at bounding box center [586, 356] width 325 height 25
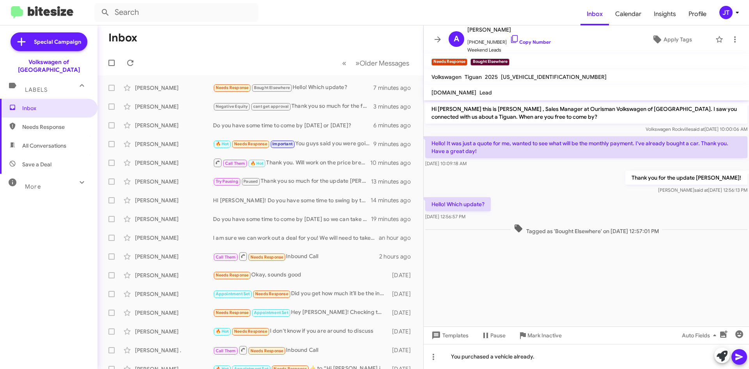
click at [737, 353] on icon at bounding box center [738, 356] width 9 height 9
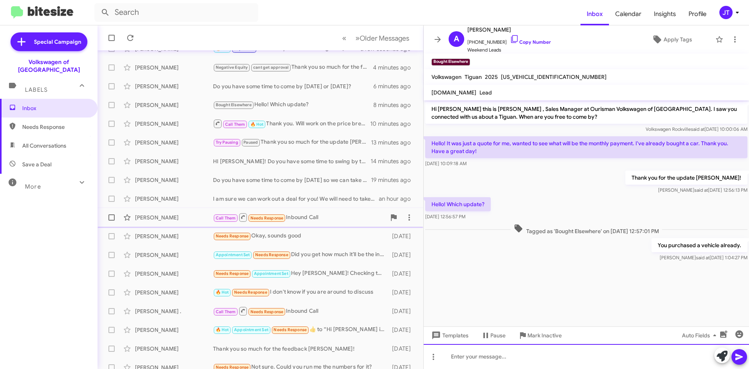
scroll to position [78, 0]
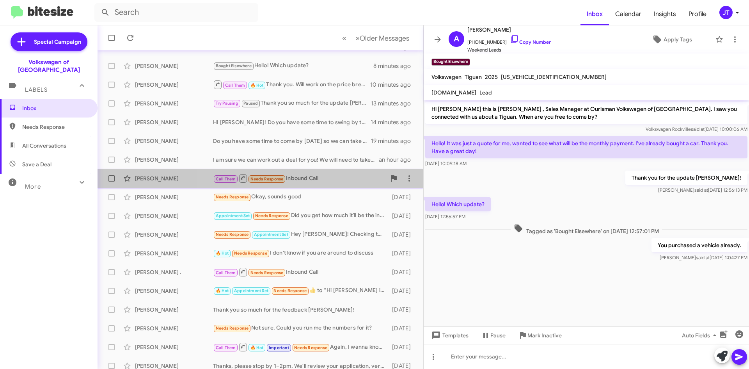
click at [333, 177] on div "Call Them Needs Response Inbound Call" at bounding box center [299, 178] width 173 height 10
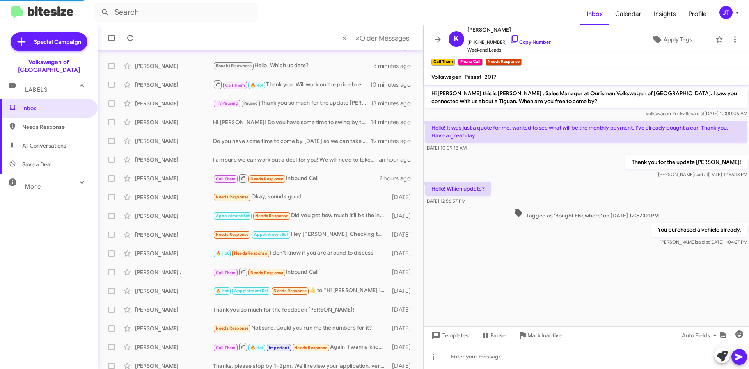
scroll to position [356, 0]
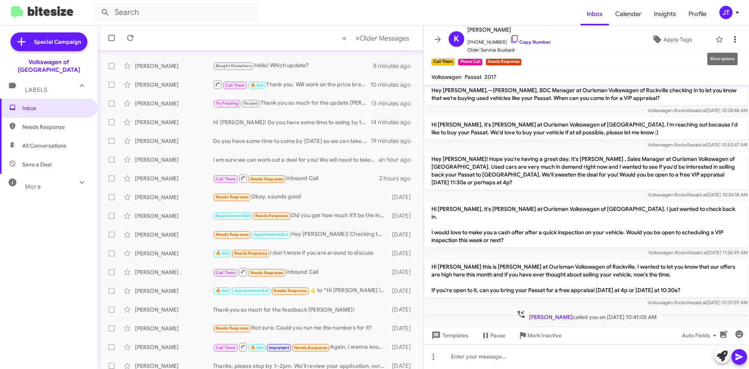
click at [730, 39] on icon at bounding box center [734, 39] width 9 height 9
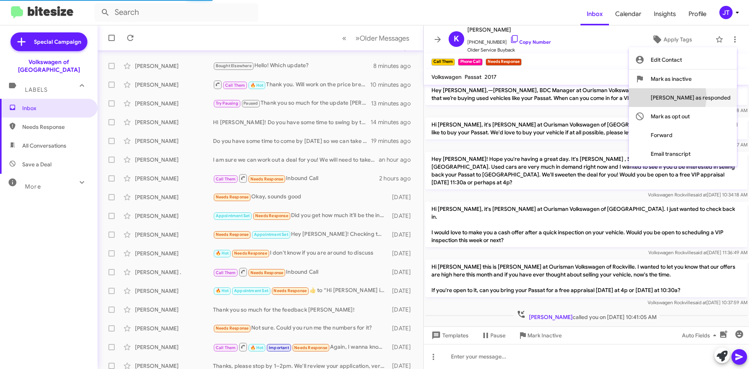
click at [694, 97] on span "Mark as responded" at bounding box center [690, 97] width 80 height 19
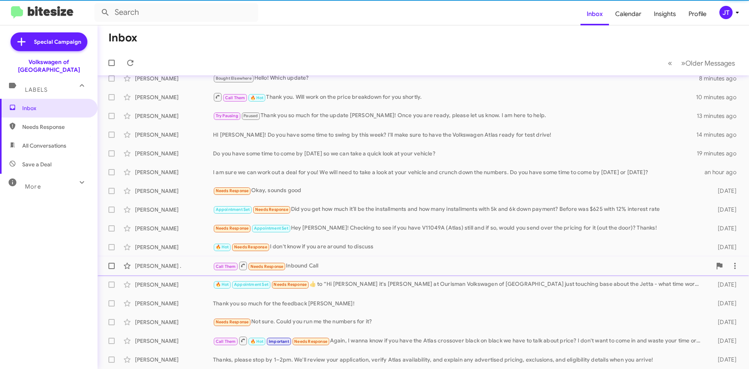
scroll to position [66, 0]
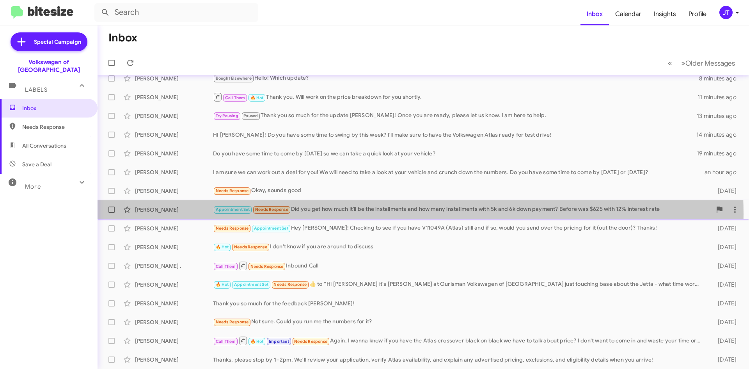
click at [385, 214] on div "Appointment Set Needs Response Did you get how much it’ll be the installments a…" at bounding box center [462, 209] width 498 height 9
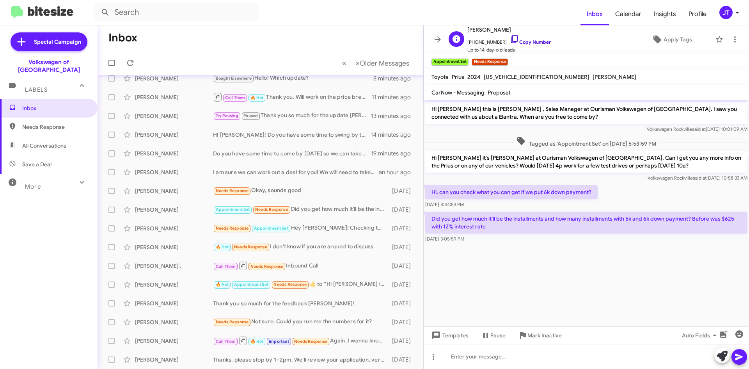
click at [537, 41] on link "Copy Number" at bounding box center [530, 42] width 41 height 6
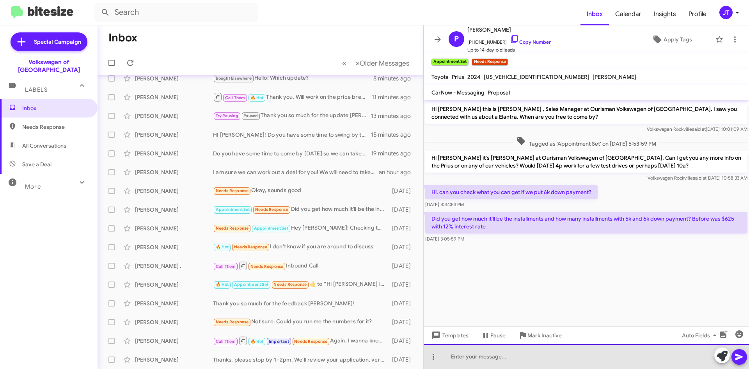
click at [526, 359] on div at bounding box center [586, 356] width 325 height 25
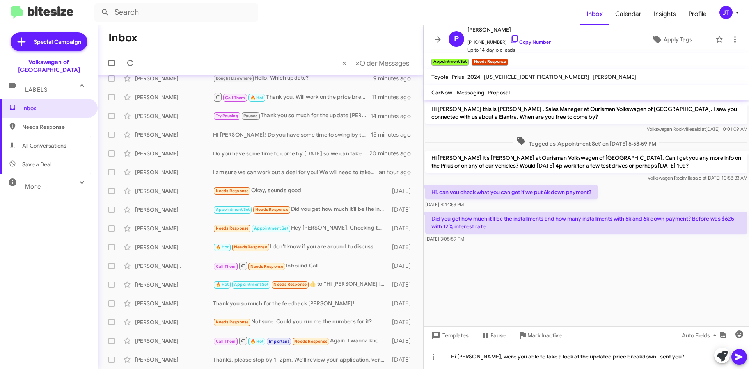
click at [734, 354] on button at bounding box center [739, 357] width 16 height 16
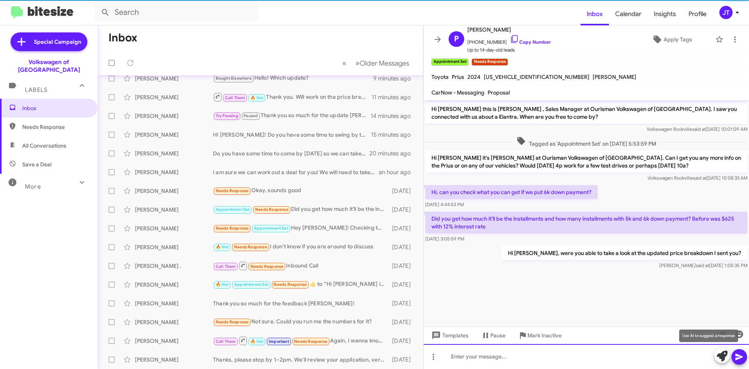
scroll to position [84, 0]
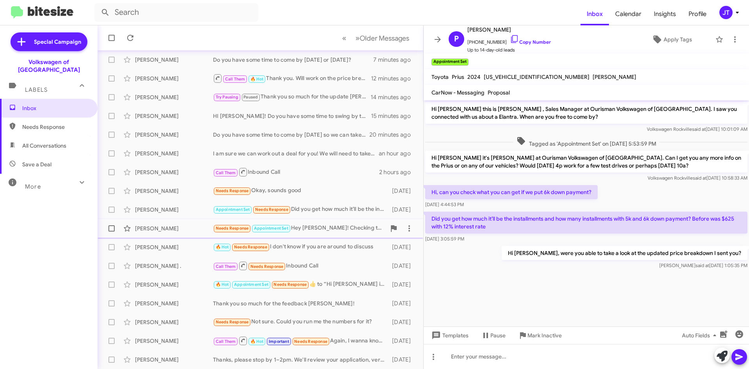
click at [314, 229] on div "Needs Response Appointment Set Hey Mohamed! Checking to see if you have V11049A…" at bounding box center [299, 227] width 173 height 9
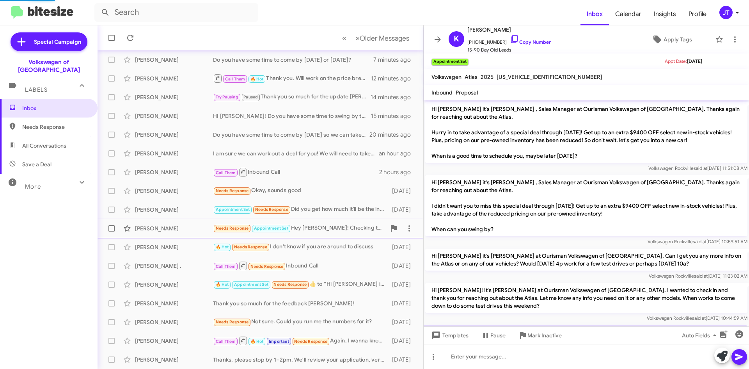
scroll to position [58, 0]
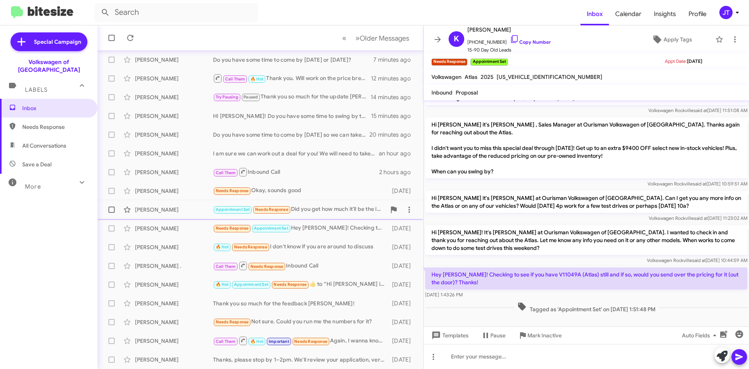
click at [322, 209] on div "Appointment Set Needs Response Did you get how much it’ll be the installments a…" at bounding box center [299, 209] width 173 height 9
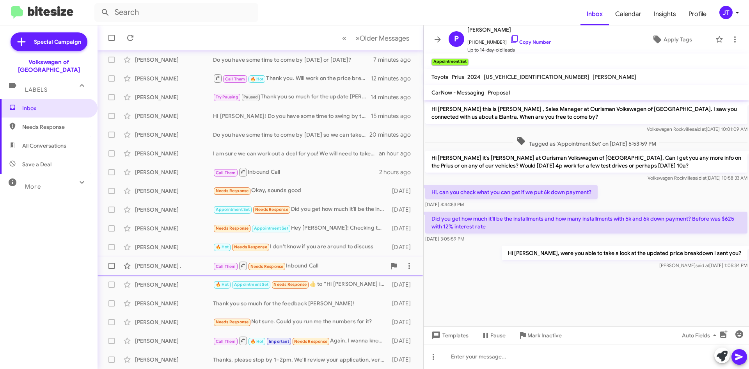
click at [331, 264] on div "Call Them Needs Response Inbound Call" at bounding box center [299, 265] width 173 height 10
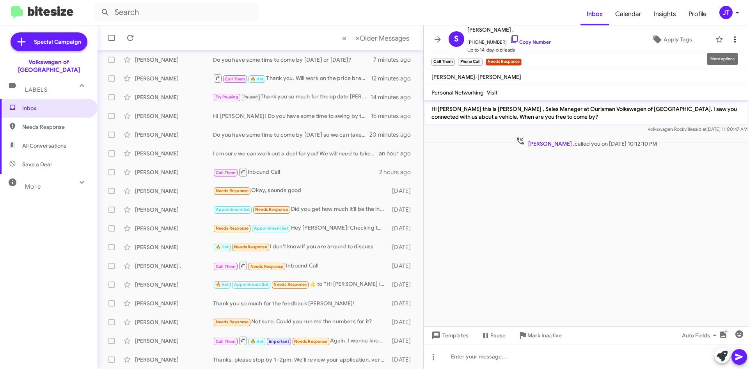
click at [730, 37] on icon at bounding box center [734, 39] width 9 height 9
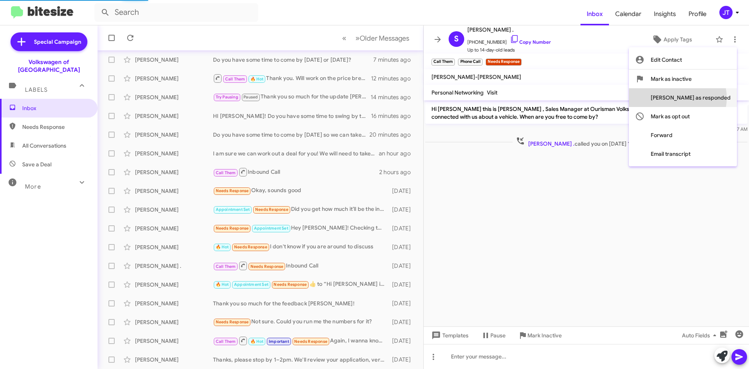
click at [709, 98] on span "Mark as responded" at bounding box center [690, 97] width 80 height 19
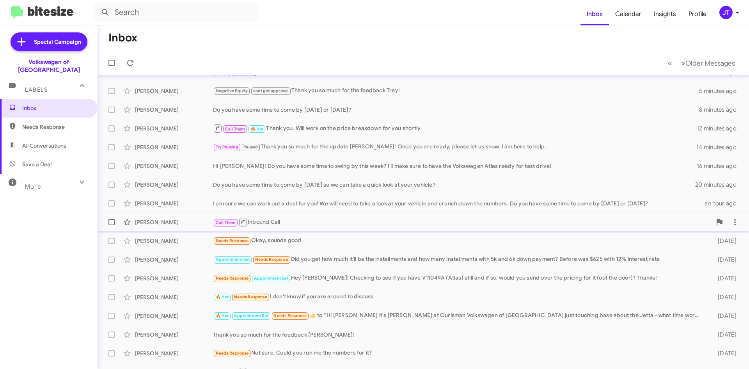
scroll to position [66, 0]
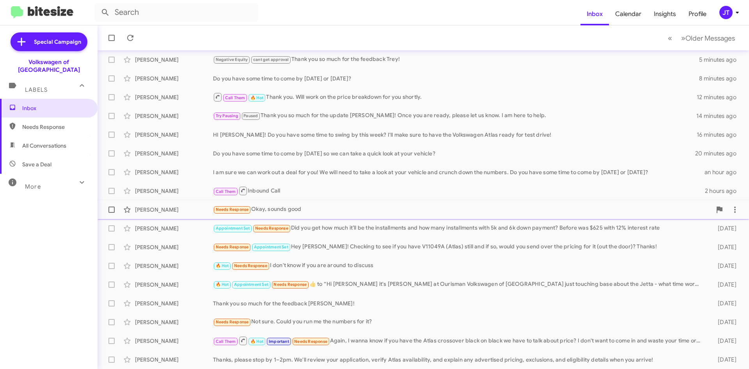
click at [349, 211] on div "Needs Response Okay, sounds good" at bounding box center [462, 209] width 498 height 9
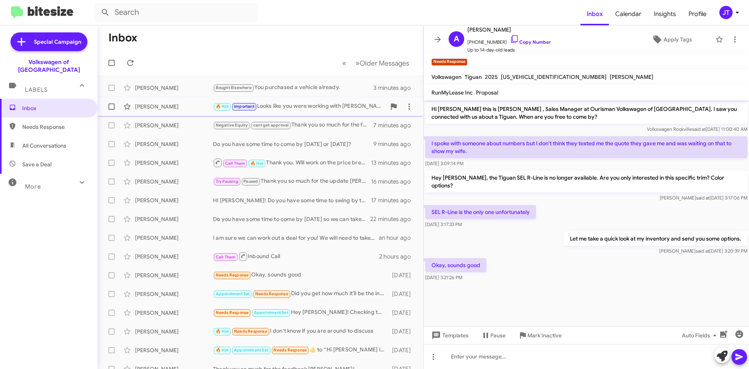
click at [291, 110] on div "🔥 Hot Important Looks like you were working with Aaron and Kenny. Let me check …" at bounding box center [299, 106] width 173 height 9
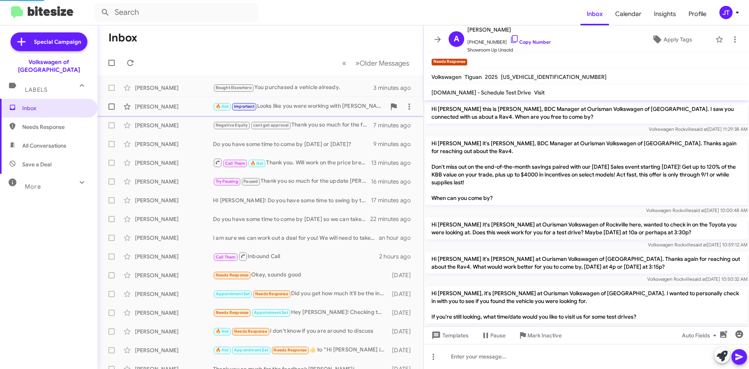
scroll to position [375, 0]
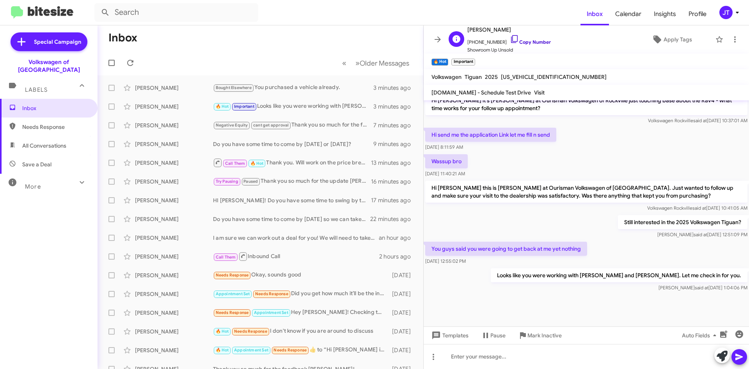
click at [523, 40] on link "Copy Number" at bounding box center [530, 42] width 41 height 6
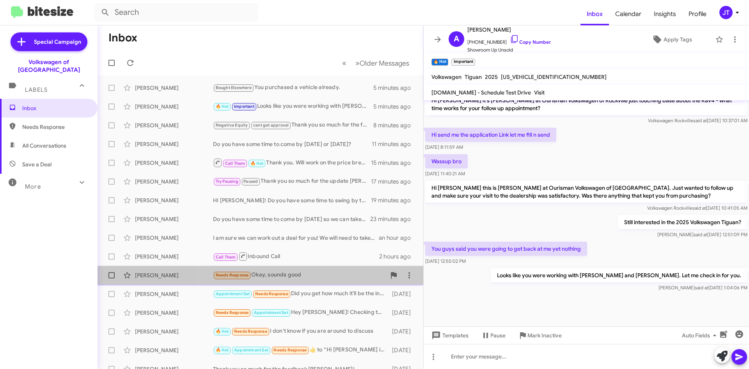
click at [325, 273] on div "Needs Response Okay, sounds good" at bounding box center [299, 274] width 173 height 9
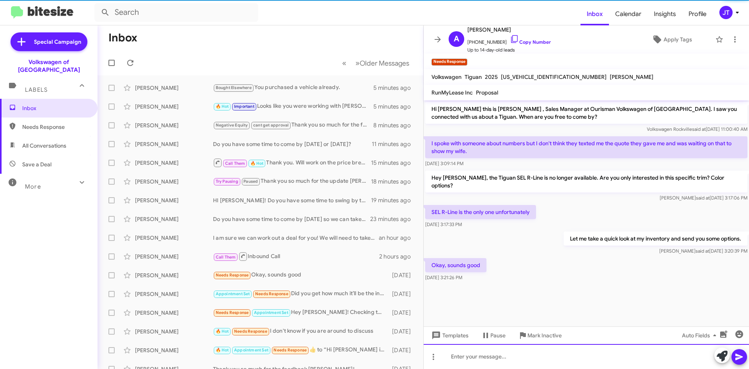
click at [491, 354] on div at bounding box center [586, 356] width 325 height 25
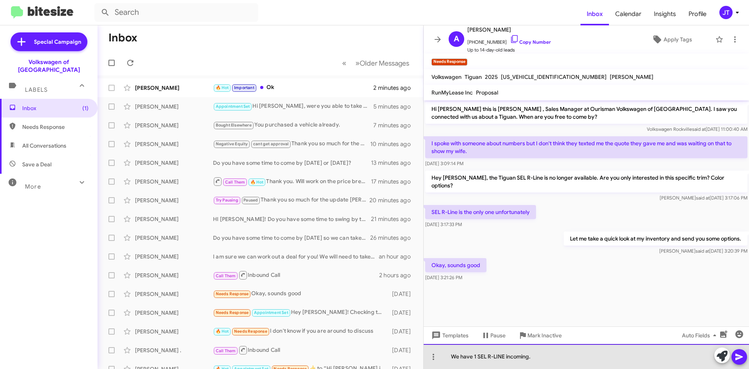
click at [539, 358] on div "We have 1 SEL R-LINE incoming." at bounding box center [586, 356] width 325 height 25
click at [556, 353] on div "We have 1 SEL R-LINE incoming." at bounding box center [586, 356] width 325 height 25
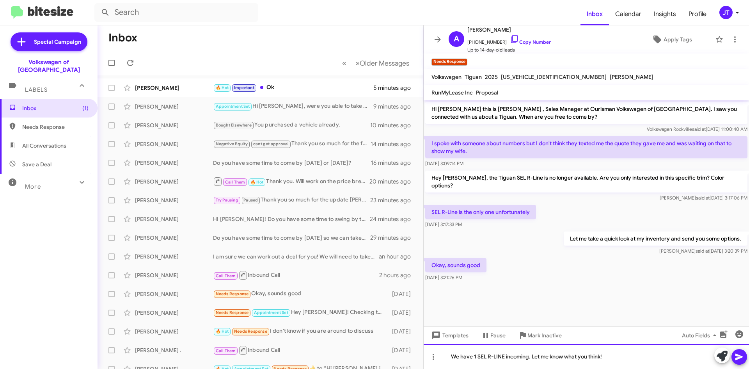
click at [622, 358] on div "We have 1 SEL R-LINE incoming. Let me know what you think!" at bounding box center [586, 356] width 325 height 25
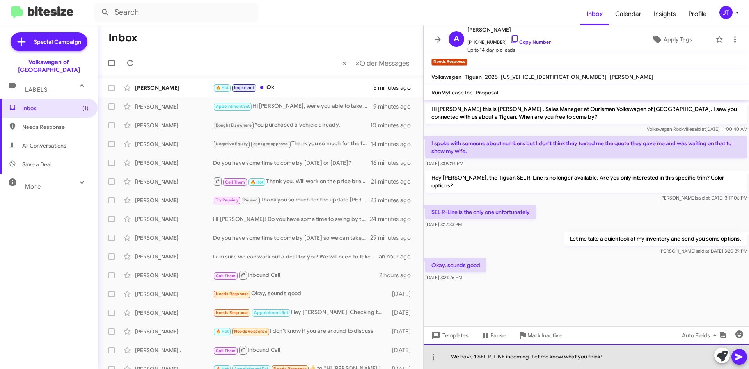
click at [639, 356] on div "We have 1 SEL R-LINE incoming. Let me know what you think!" at bounding box center [586, 356] width 325 height 25
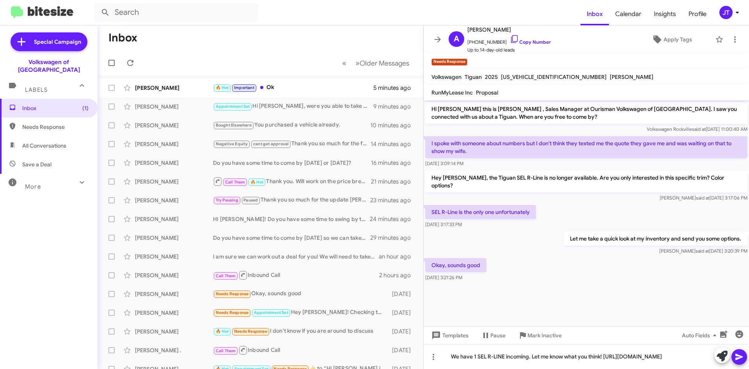
click at [740, 355] on icon at bounding box center [738, 356] width 7 height 7
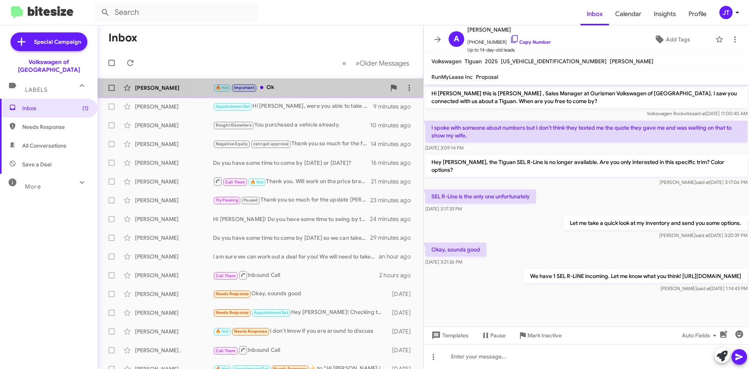
click at [309, 90] on div "🔥 Hot Important Ok" at bounding box center [299, 87] width 173 height 9
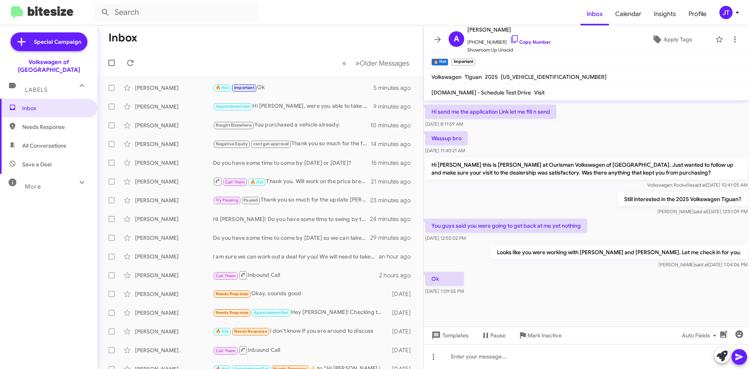
scroll to position [404, 0]
